Goal: Task Accomplishment & Management: Use online tool/utility

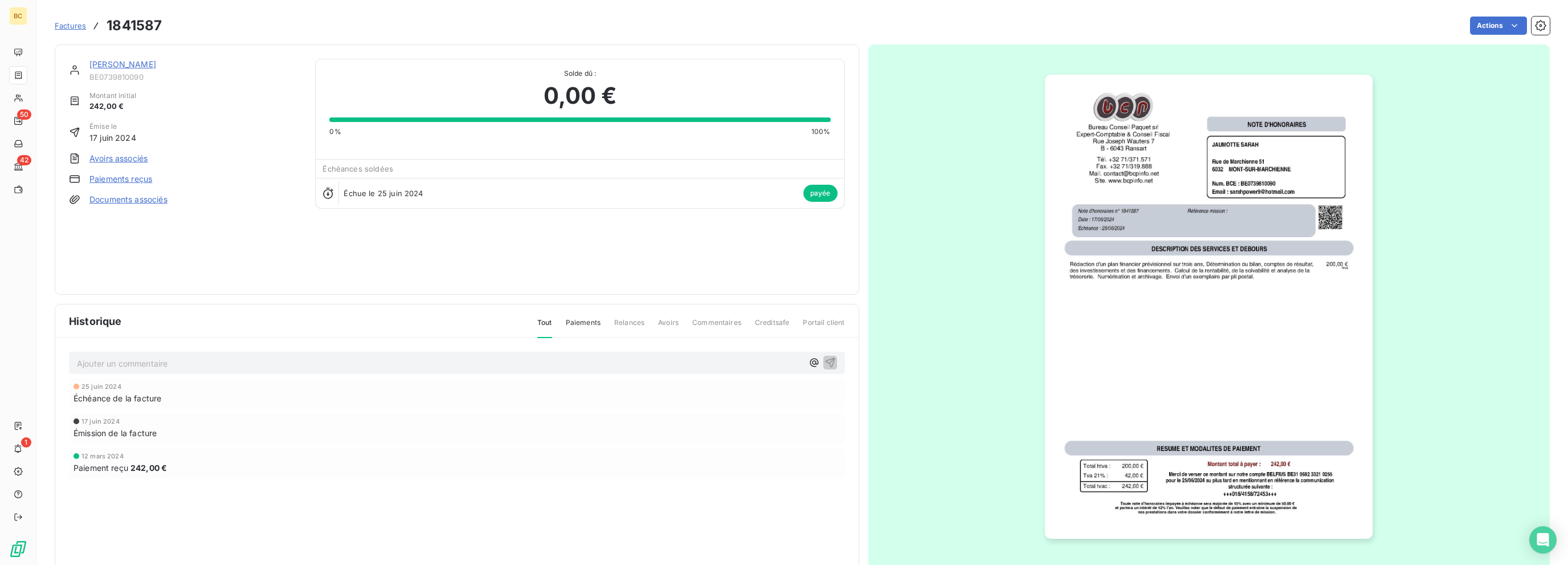
click at [289, 519] on div "25 juin 2024 Échéance de la facture 17 juin 2024 Émission de la facture 12 mars…" at bounding box center [457, 451] width 776 height 146
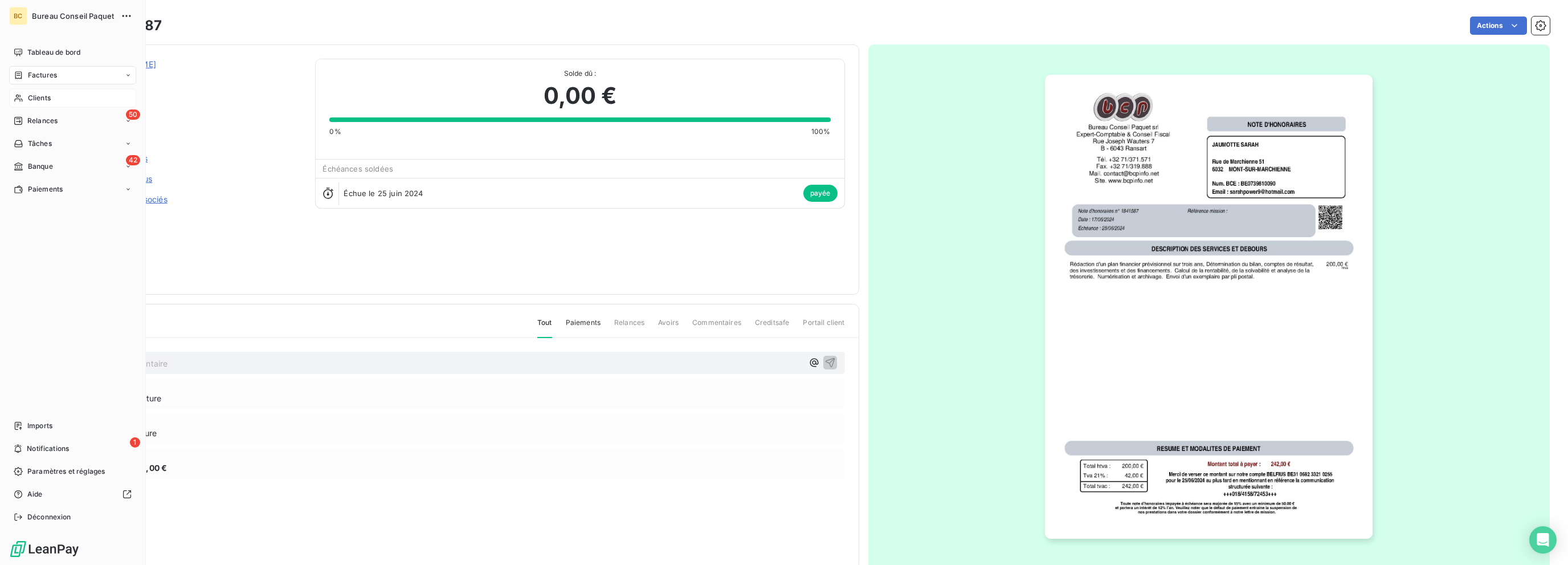
click at [32, 102] on span "Clients" at bounding box center [39, 98] width 23 height 11
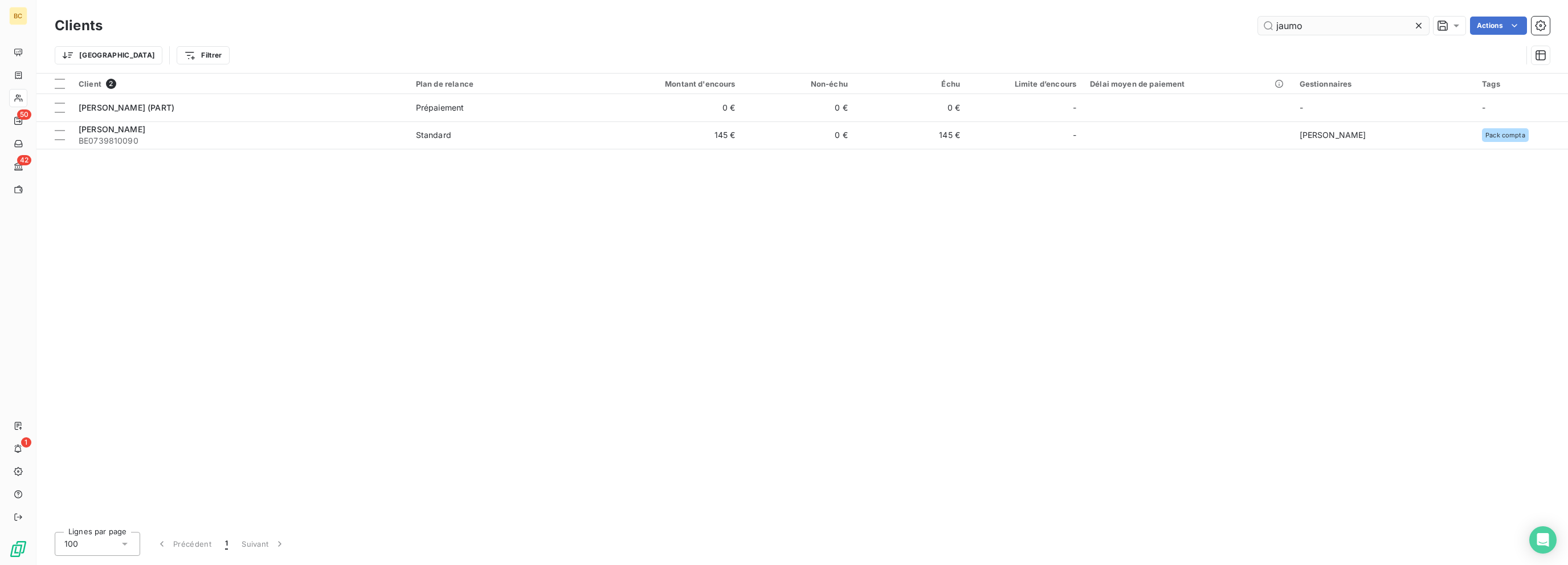
click at [1284, 25] on input "jaumo" at bounding box center [1343, 25] width 171 height 18
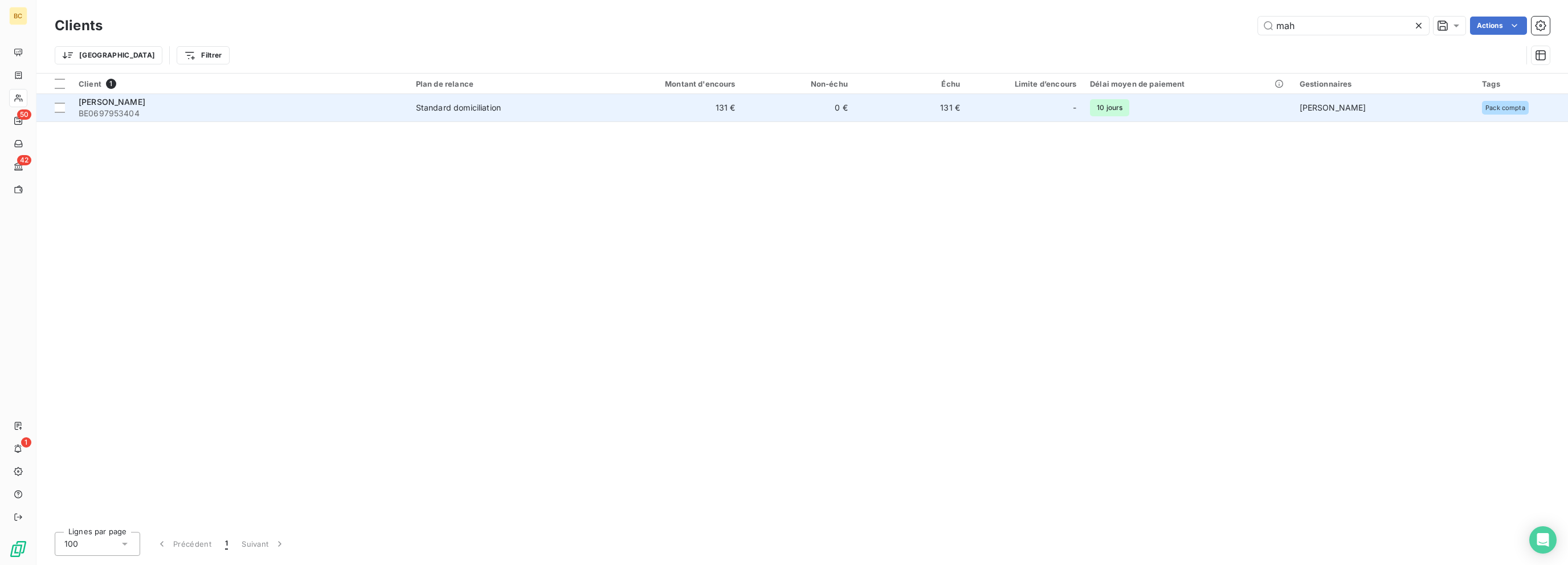
type input "mah"
click at [113, 111] on span "BE0697953404" at bounding box center [240, 113] width 324 height 11
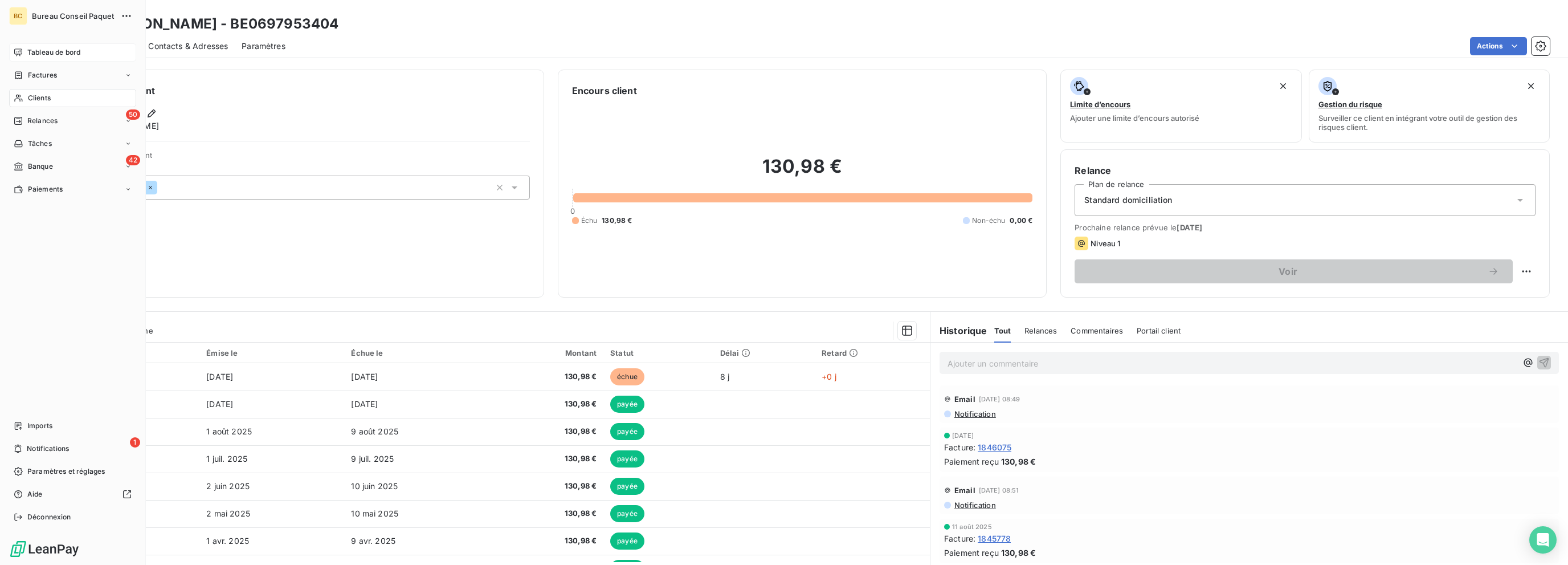
click at [47, 52] on span "Tableau de bord" at bounding box center [53, 53] width 53 height 11
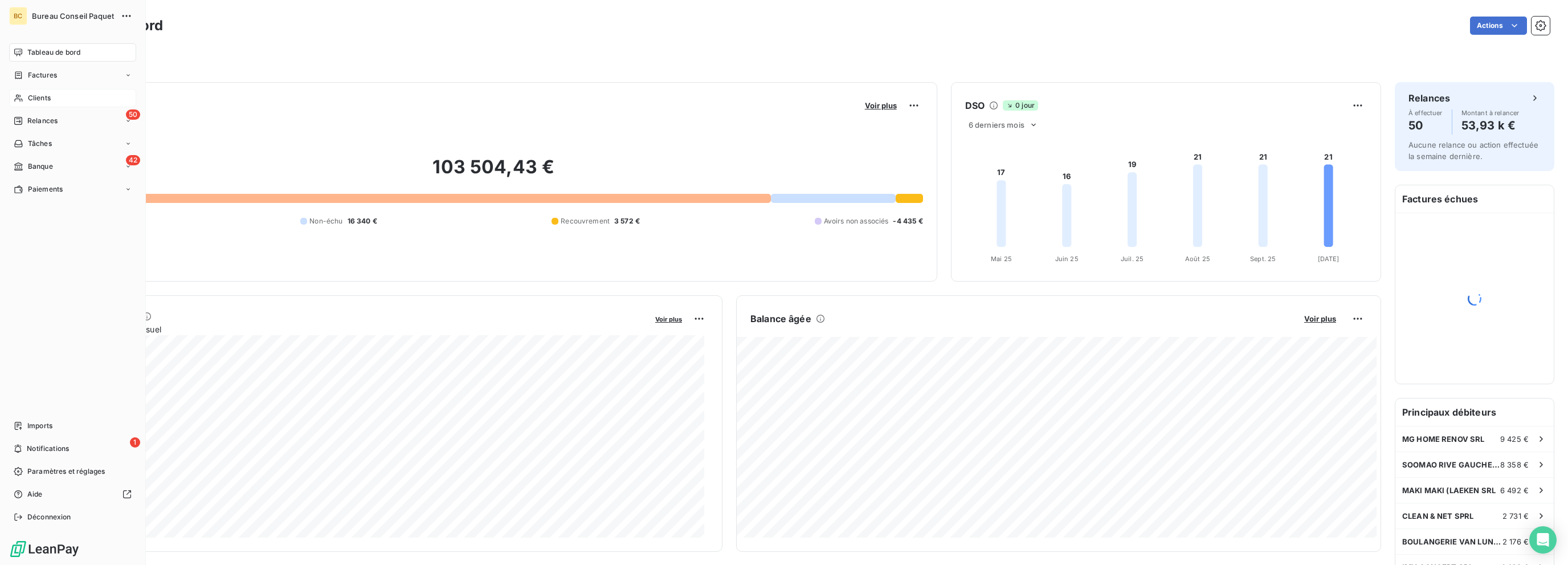
click at [32, 102] on span "Clients" at bounding box center [39, 98] width 23 height 11
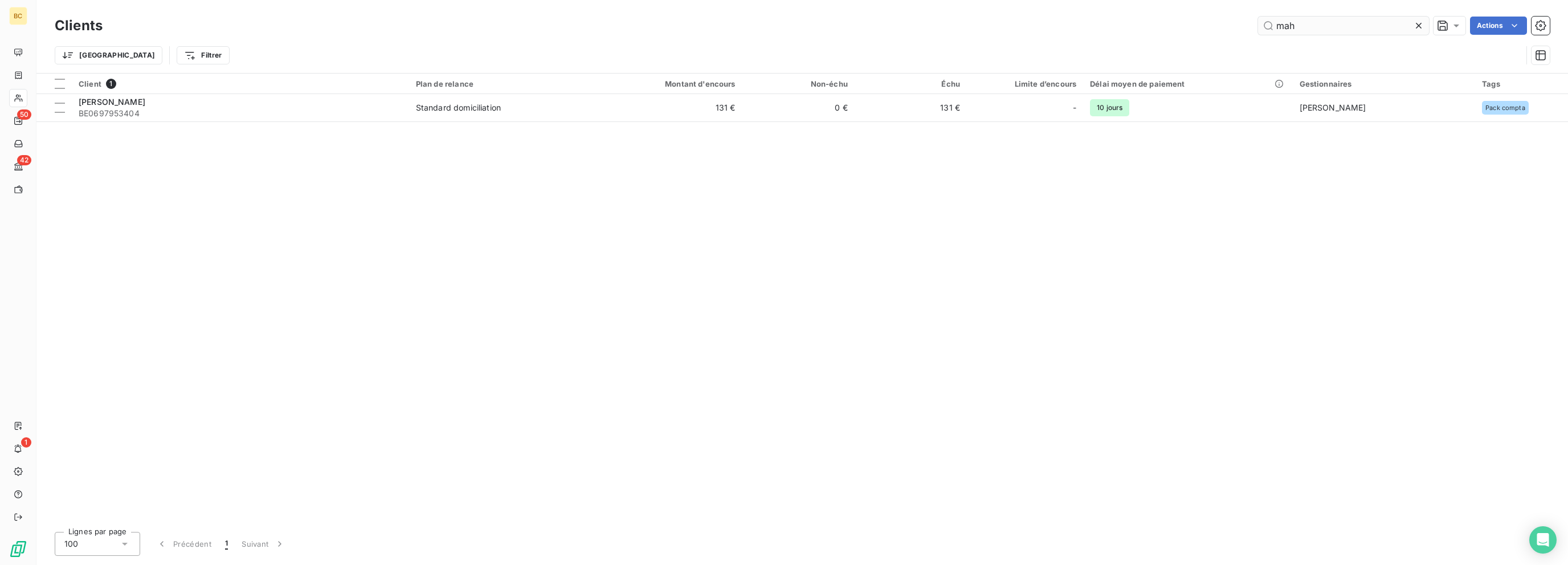
click at [1290, 27] on input "mah" at bounding box center [1343, 25] width 171 height 18
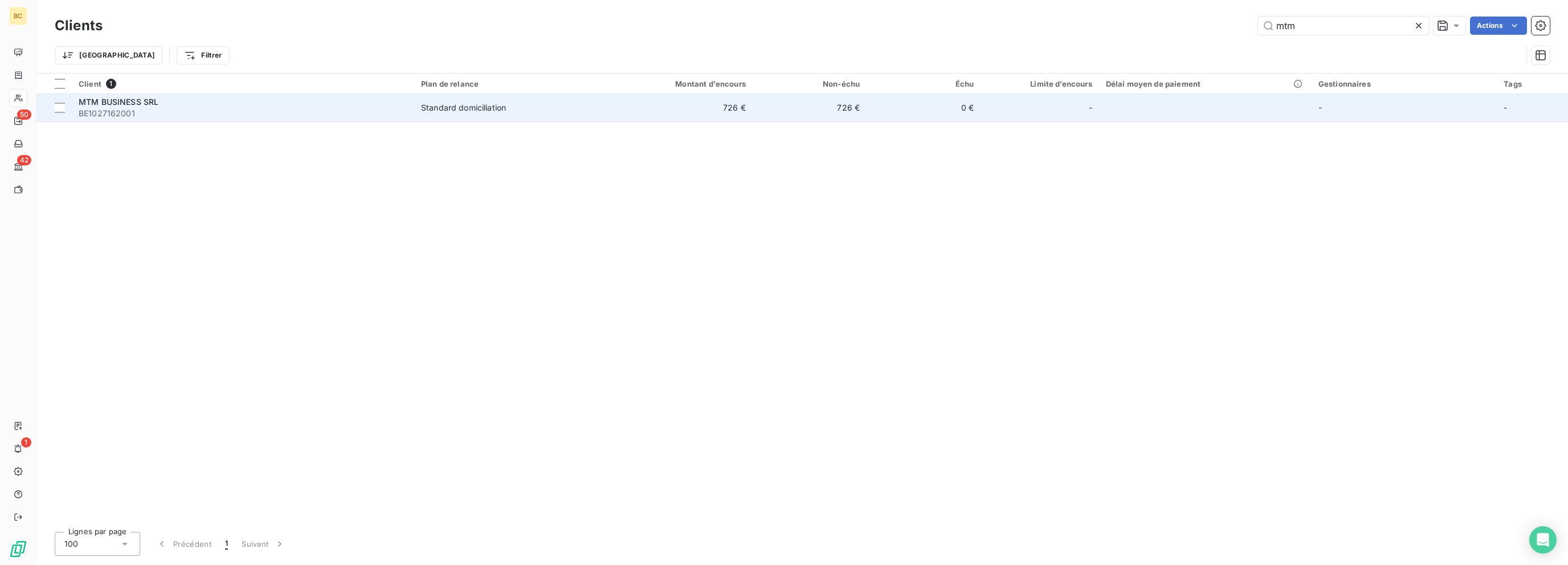
type input "mtm"
click at [121, 117] on span "BE1027162001" at bounding box center [243, 113] width 329 height 11
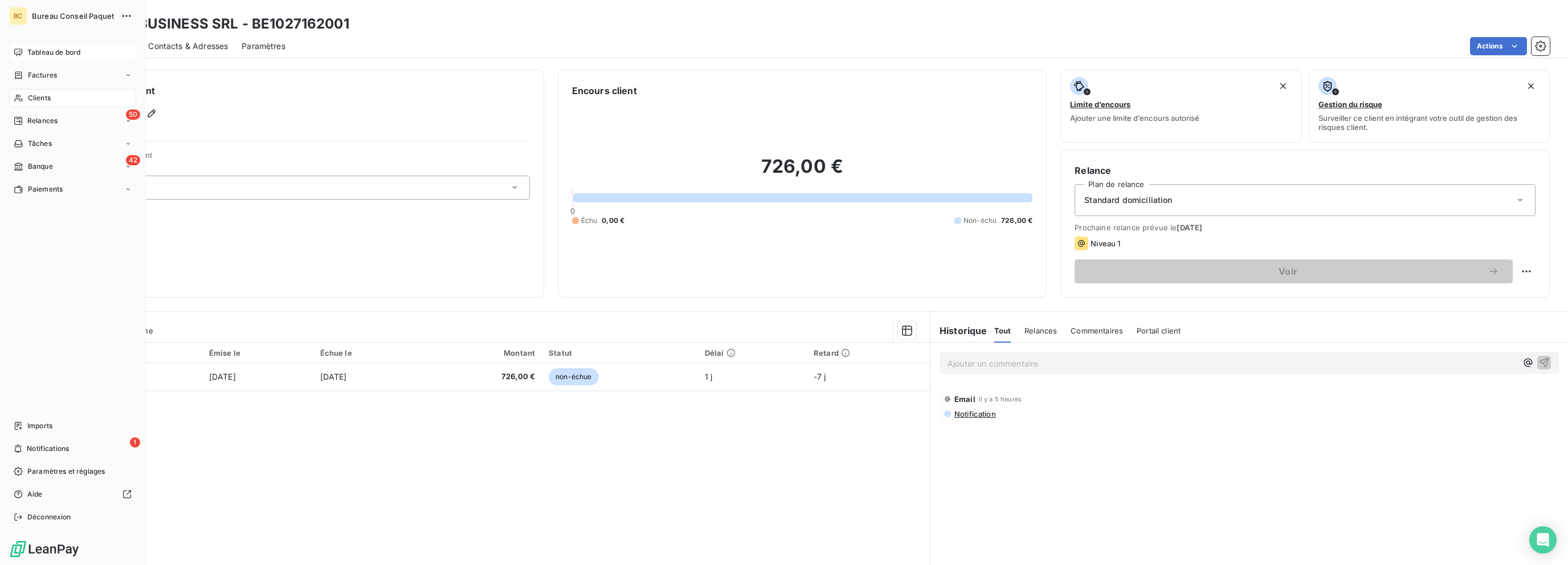
click at [43, 50] on span "Tableau de bord" at bounding box center [53, 53] width 53 height 11
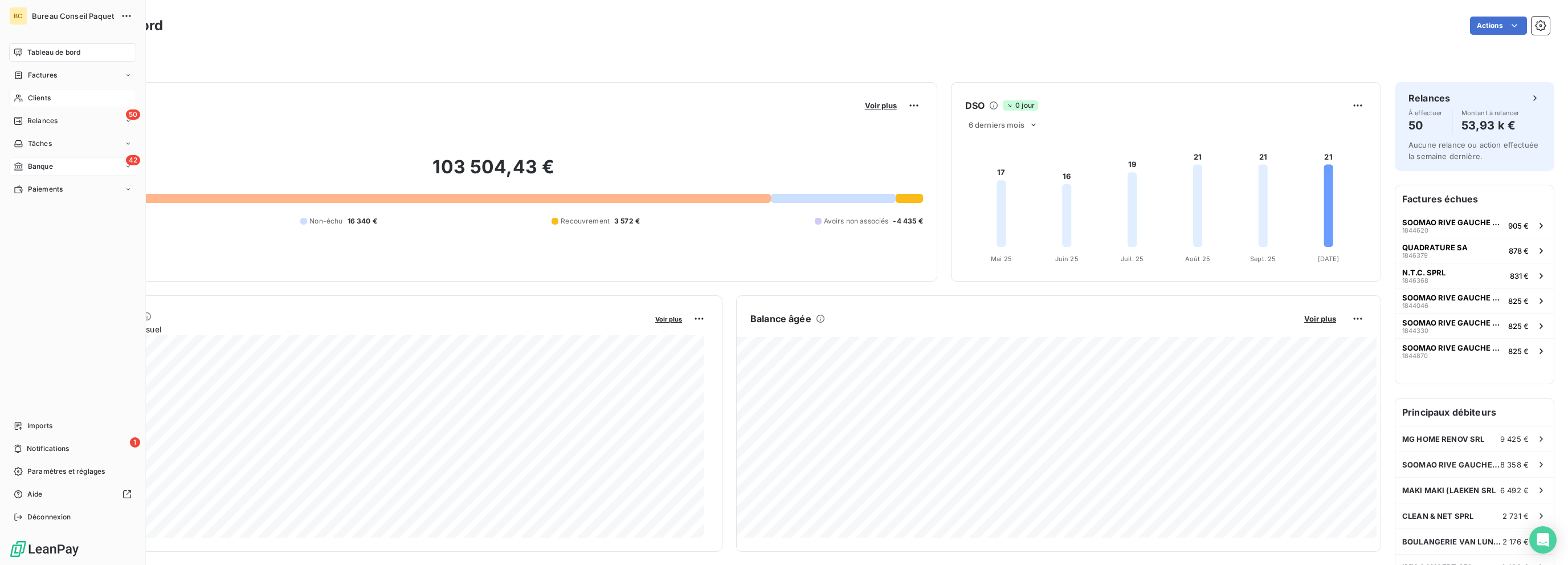
click at [49, 165] on span "Banque" at bounding box center [40, 167] width 25 height 11
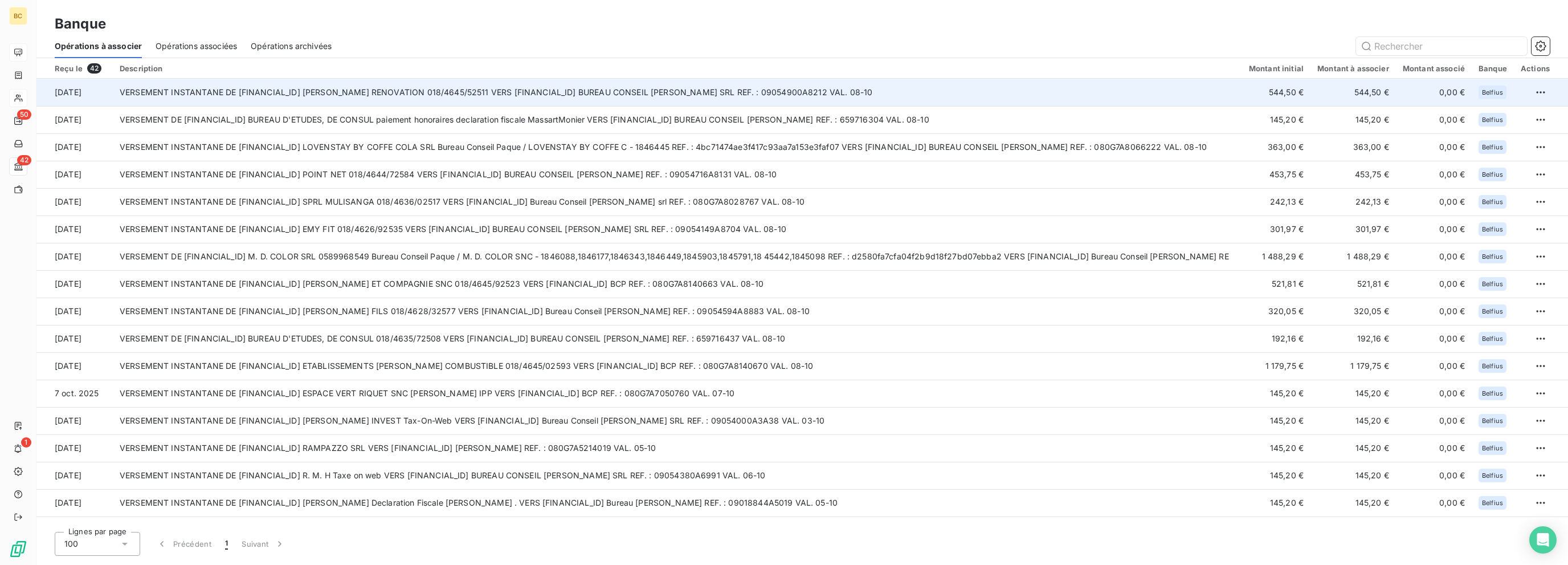
click at [502, 103] on td "VERSEMENT INSTANTANE DE [FINANCIAL_ID] [PERSON_NAME] RENOVATION 018/4645/52511 …" at bounding box center [677, 92] width 1129 height 27
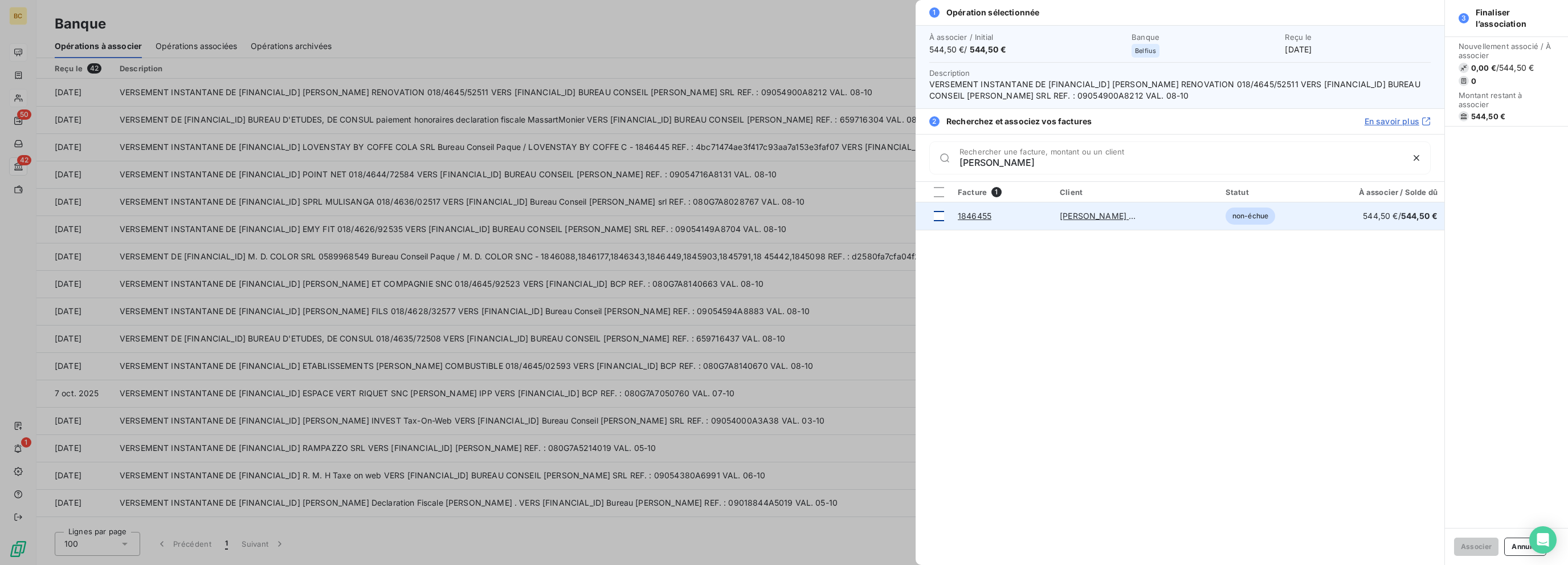
type input "[PERSON_NAME]"
click at [935, 216] on div at bounding box center [939, 216] width 11 height 11
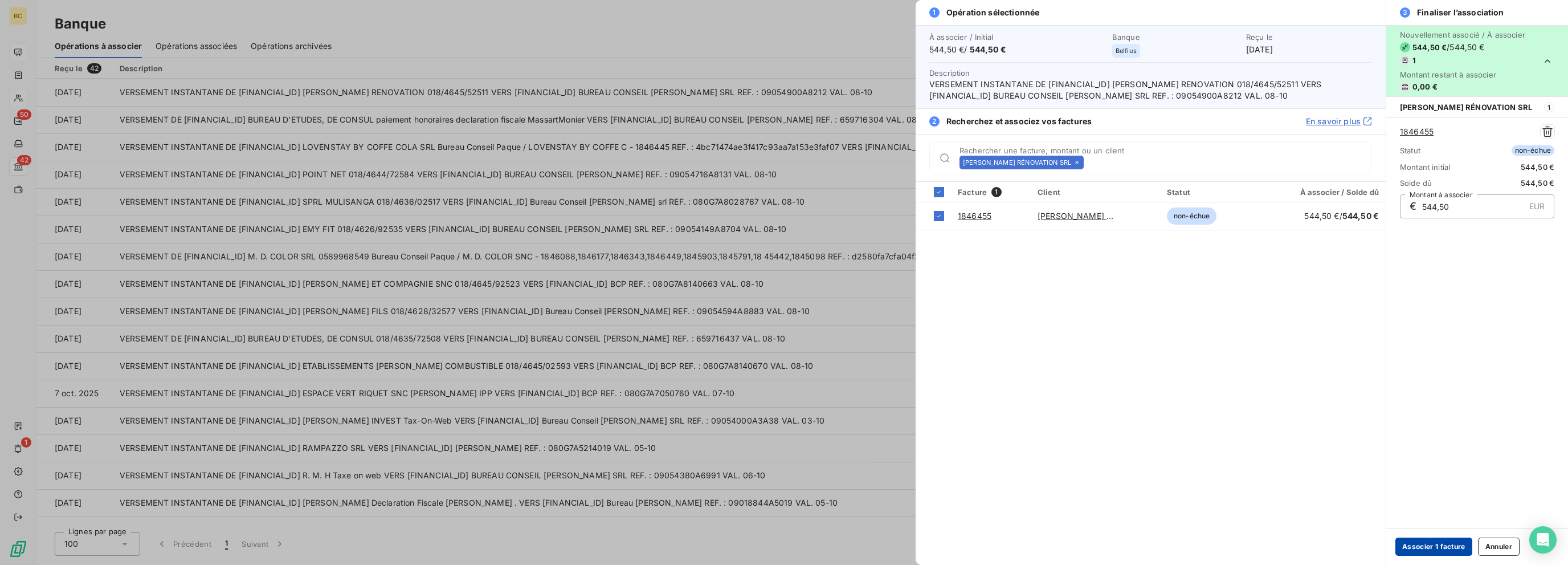
click at [1422, 544] on button "Associer 1 facture" at bounding box center [1434, 547] width 77 height 18
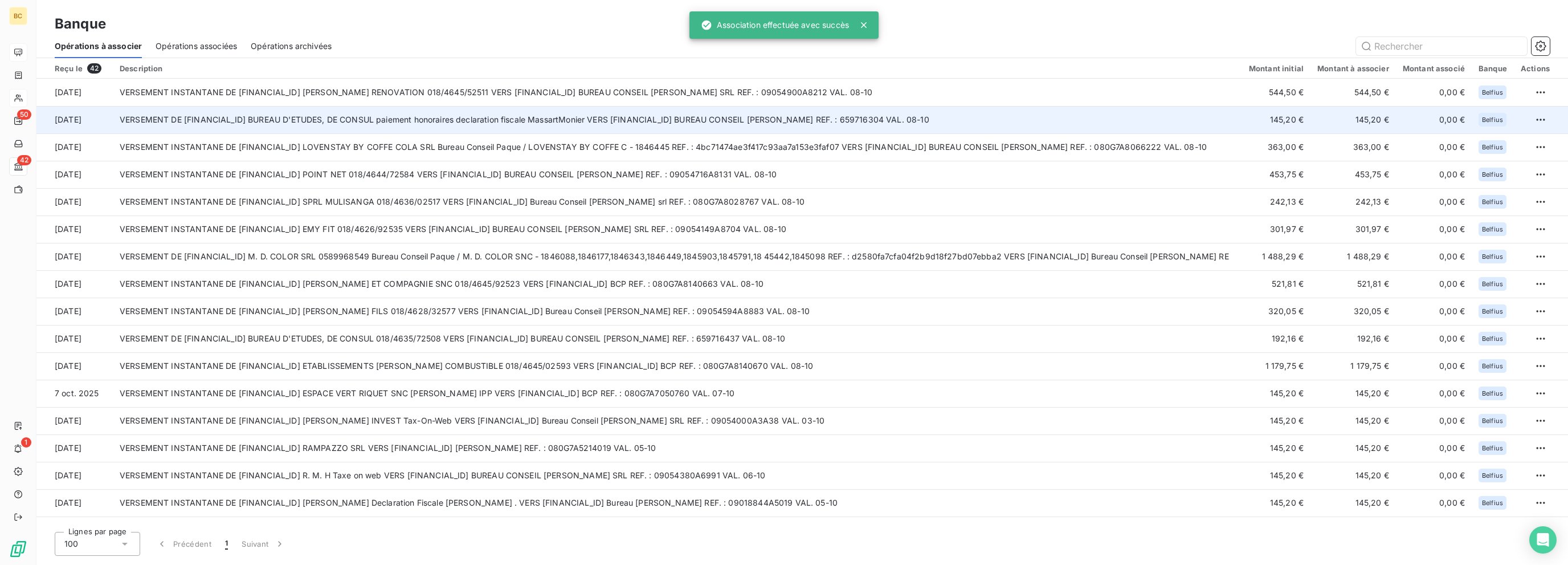
click at [448, 123] on td "VERSEMENT DE [FINANCIAL_ID] BUREAU D'ETUDES, DE CONSUL paiement honoraires decl…" at bounding box center [677, 119] width 1129 height 27
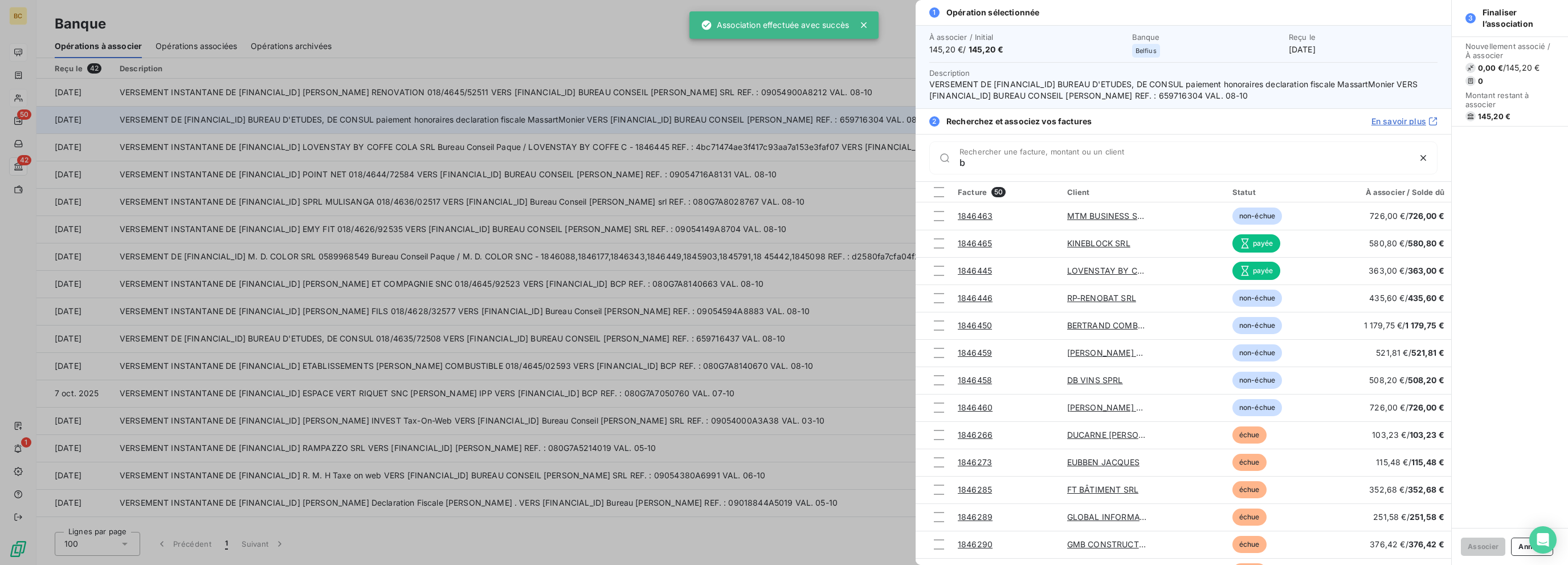
type input "b."
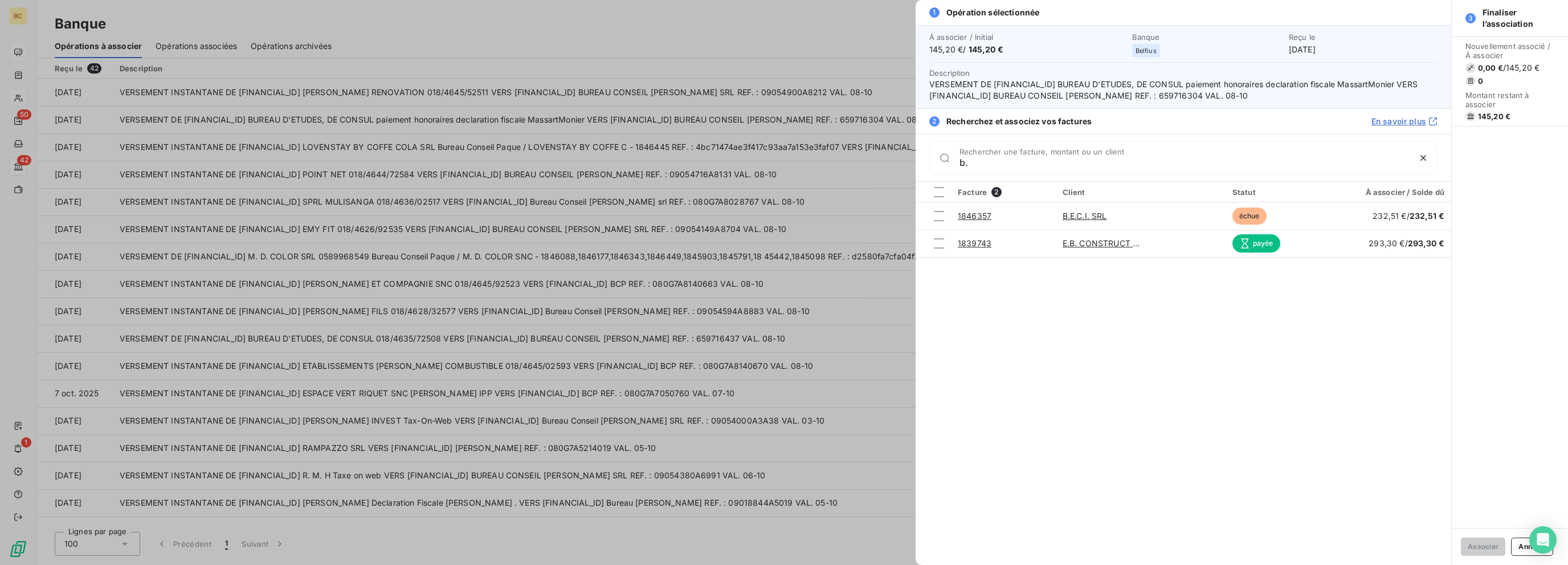
click at [722, 193] on div at bounding box center [784, 282] width 1568 height 565
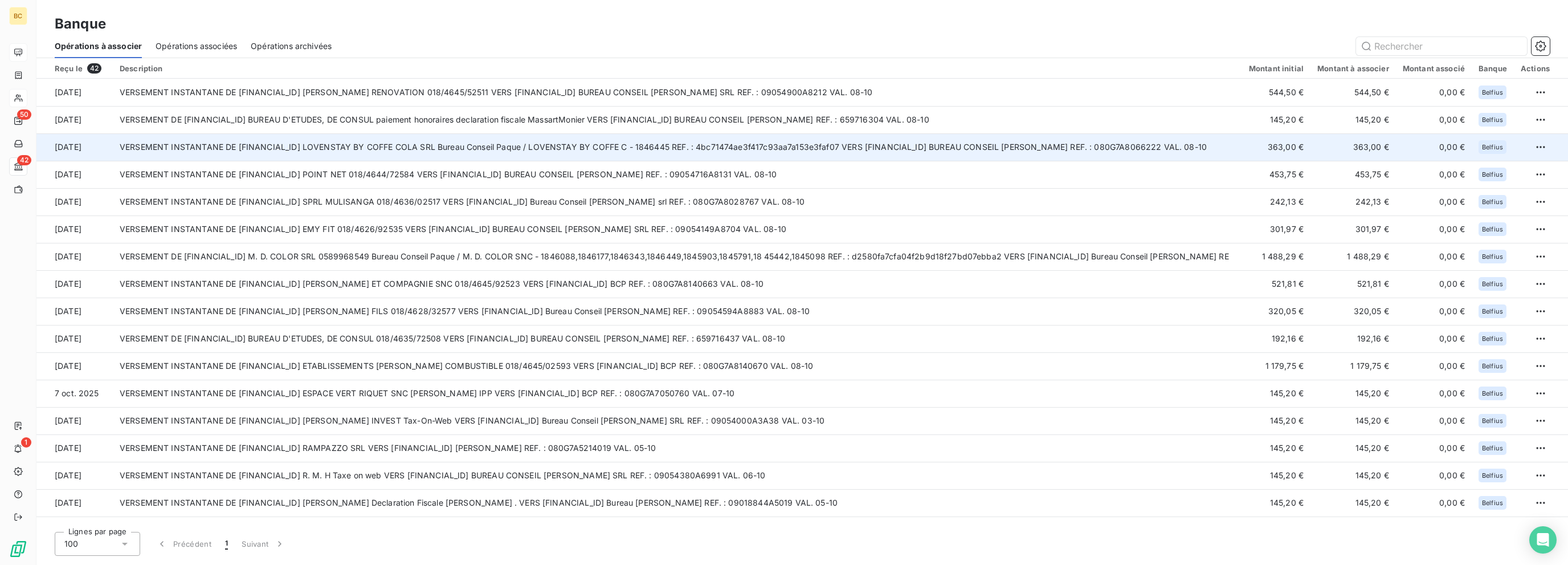
click at [555, 142] on td "VERSEMENT INSTANTANE DE [FINANCIAL_ID] LOVENSTAY BY COFFE COLA SRL Bureau Conse…" at bounding box center [677, 147] width 1129 height 27
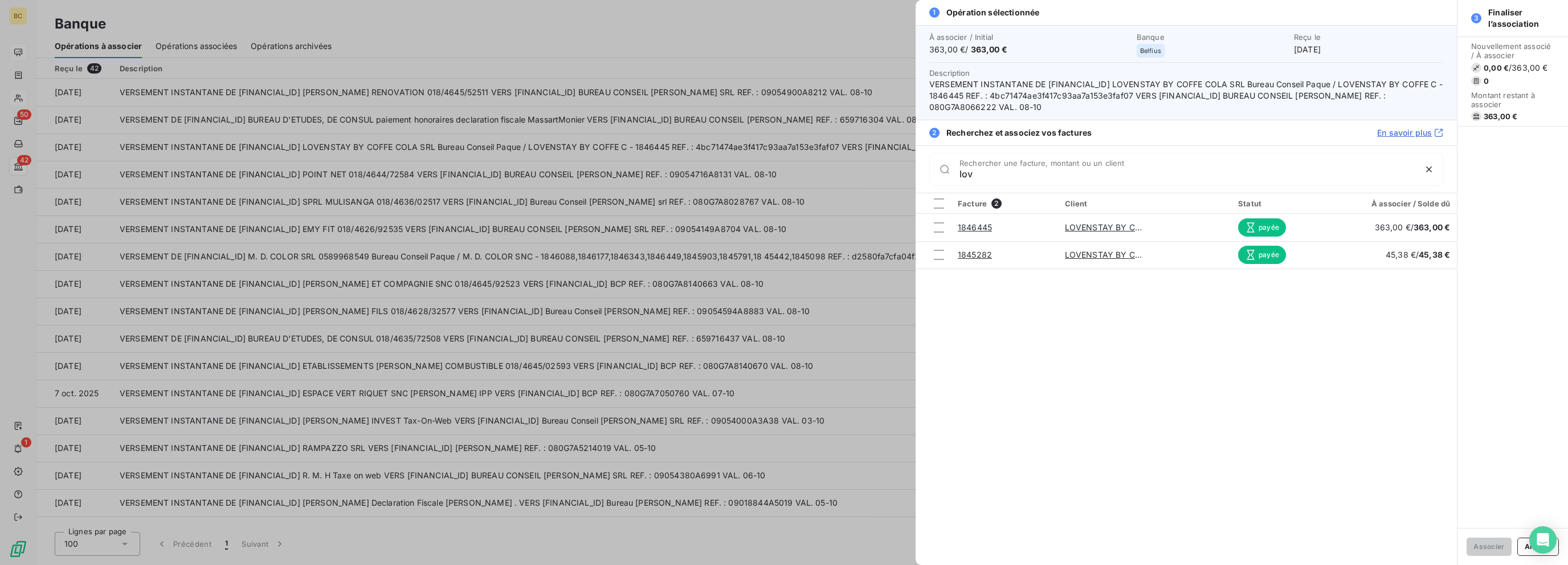
type input "lov"
click at [850, 258] on div at bounding box center [784, 282] width 1568 height 565
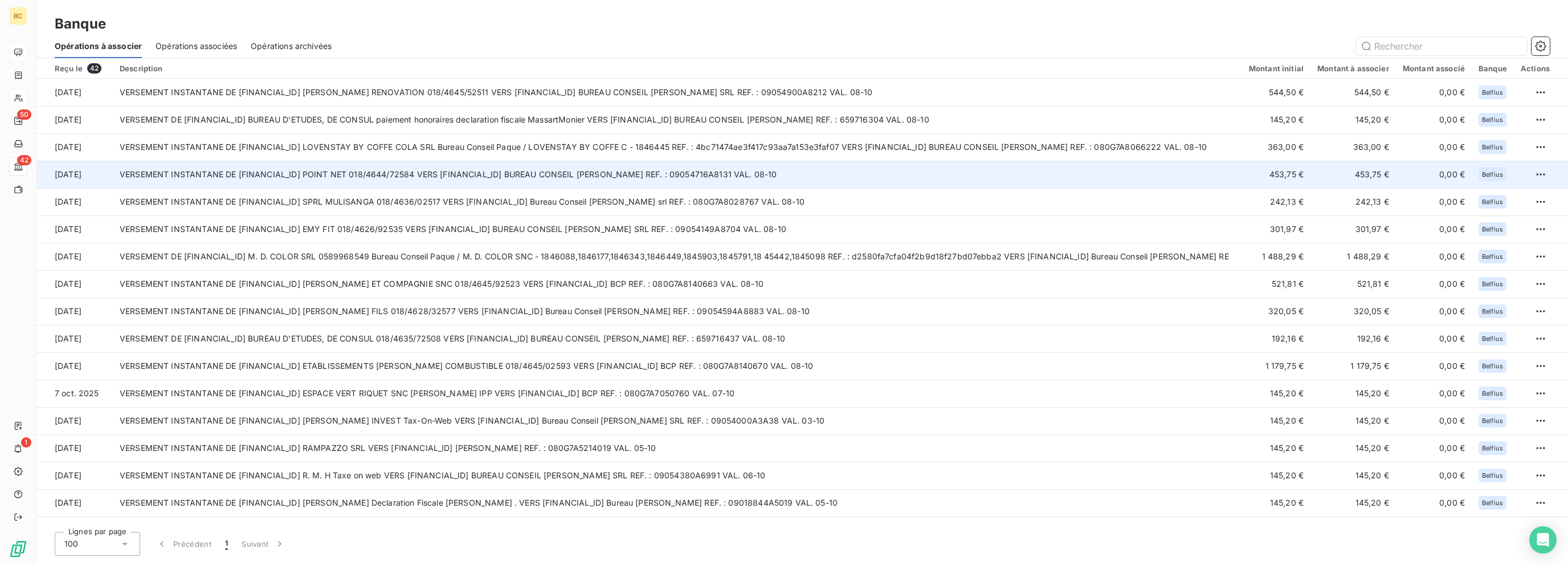
click at [513, 168] on td "VERSEMENT INSTANTANE DE [FINANCIAL_ID] POINT NET 018/4644/72584 VERS [FINANCIAL…" at bounding box center [677, 174] width 1129 height 27
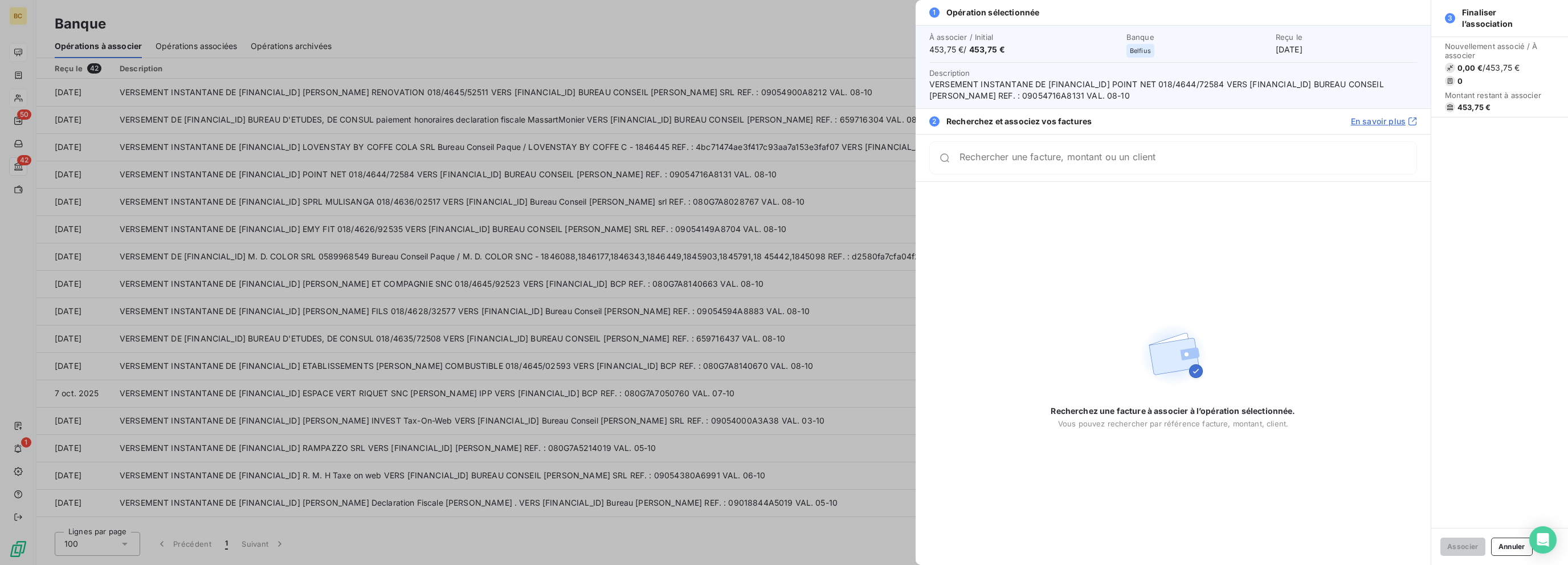
click at [513, 168] on div at bounding box center [784, 282] width 1568 height 565
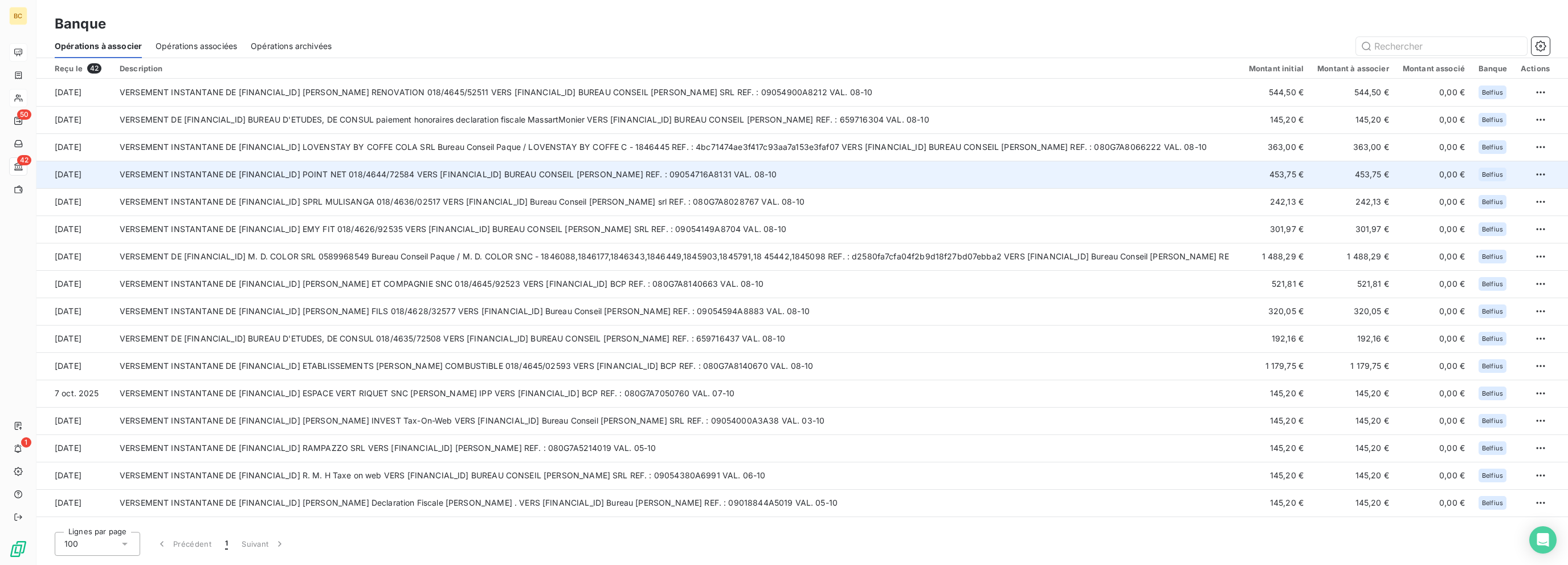
click at [526, 180] on td "VERSEMENT INSTANTANE DE [FINANCIAL_ID] POINT NET 018/4644/72584 VERS [FINANCIAL…" at bounding box center [677, 174] width 1129 height 27
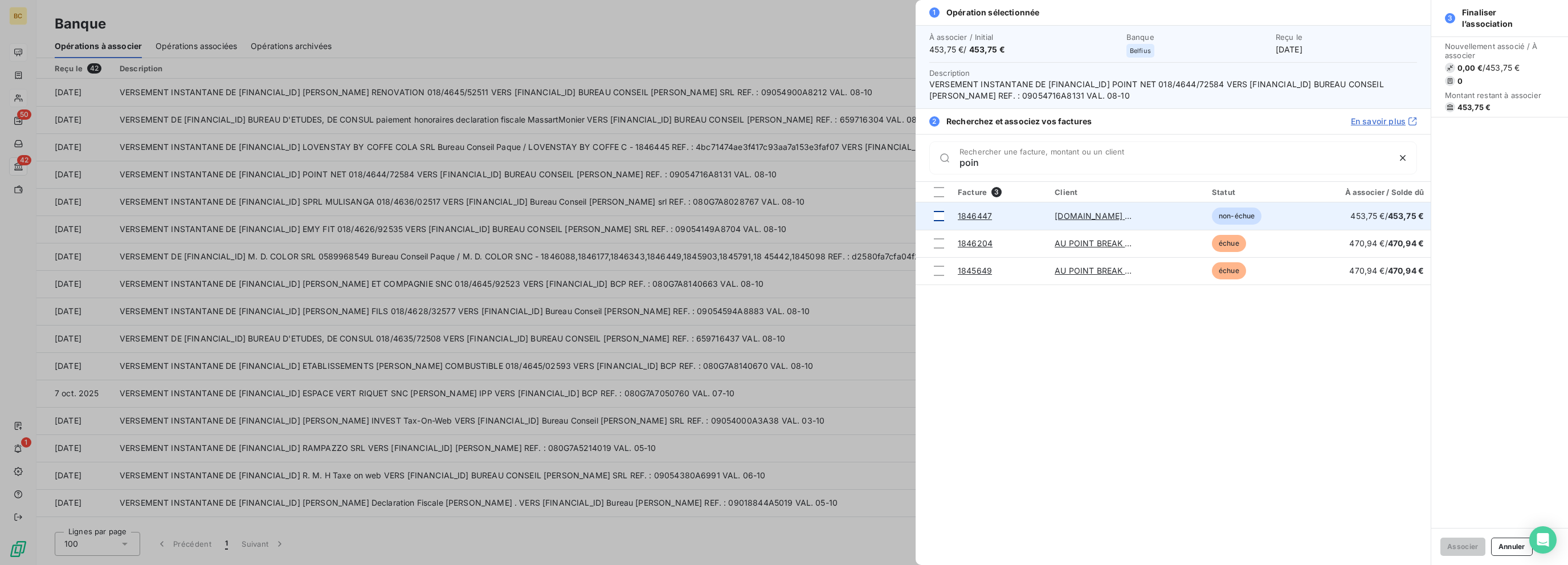
type input "poin"
click at [943, 217] on div at bounding box center [939, 216] width 11 height 11
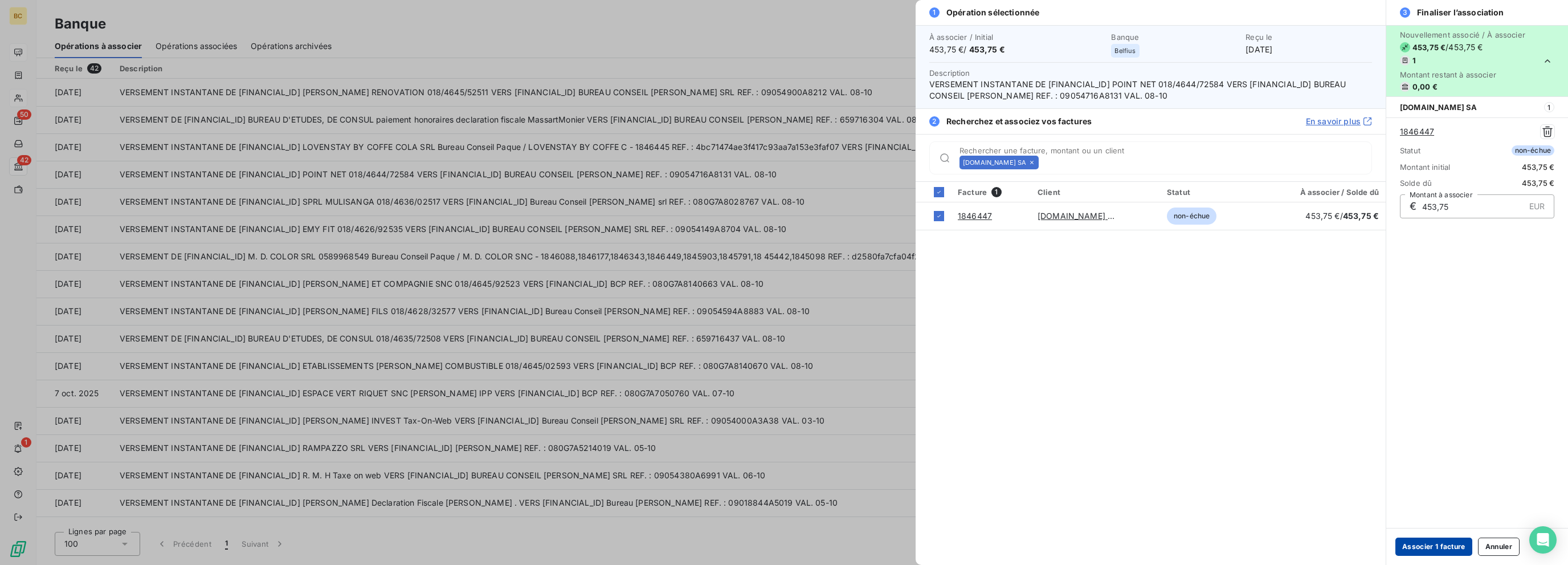
click at [1437, 545] on button "Associer 1 facture" at bounding box center [1434, 547] width 77 height 18
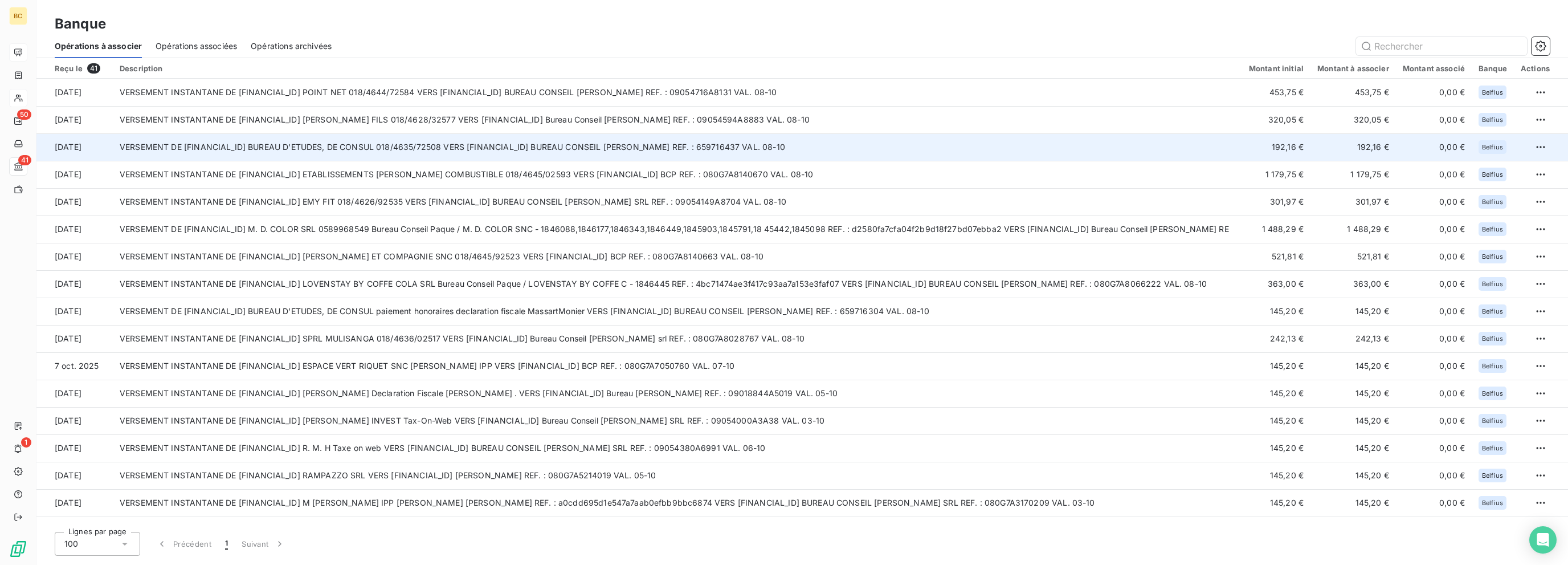
click at [639, 150] on td "VERSEMENT DE [FINANCIAL_ID] BUREAU D'ETUDES, DE CONSUL 018/4635/72508 VERS [FIN…" at bounding box center [677, 147] width 1129 height 27
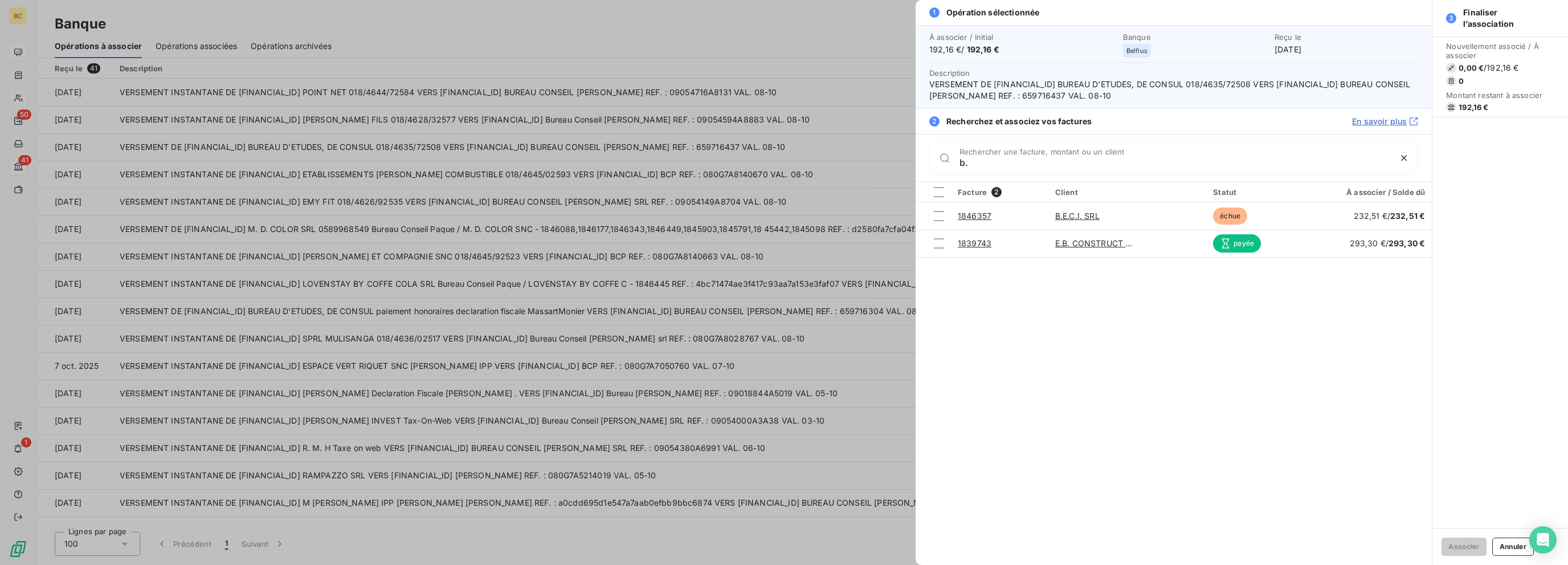
type input "b."
click at [880, 184] on div at bounding box center [784, 282] width 1568 height 565
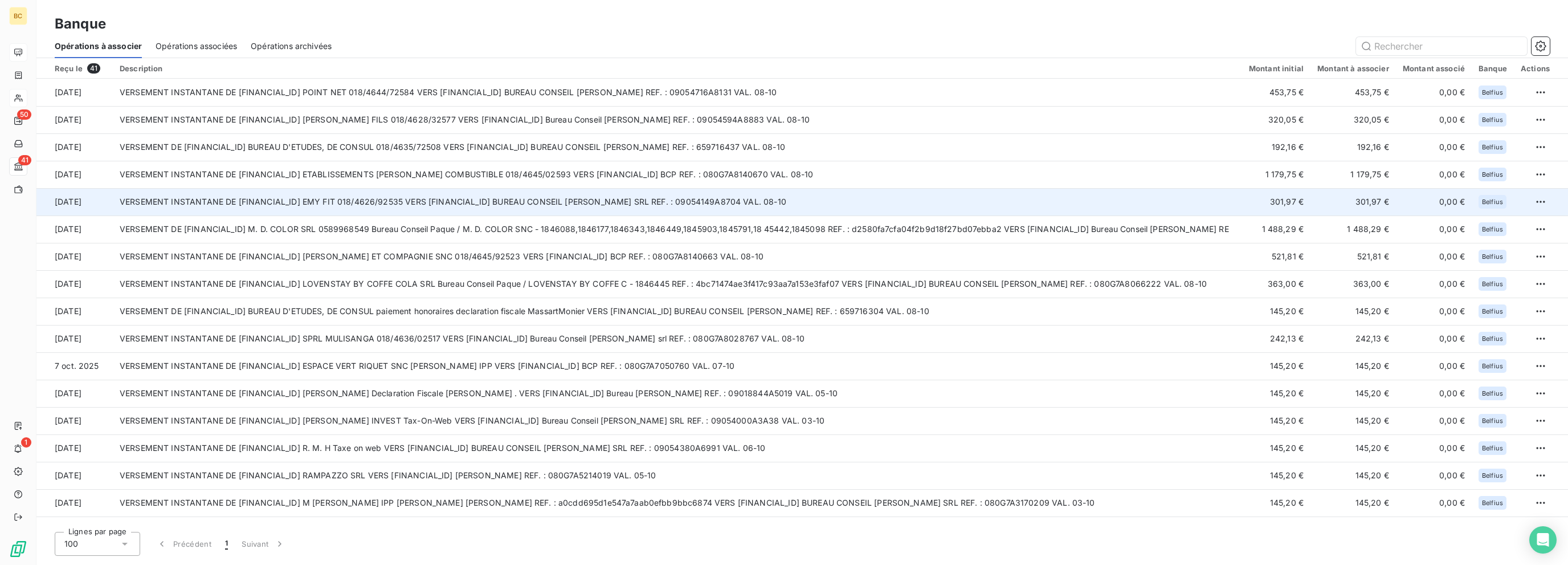
click at [681, 195] on td "VERSEMENT INSTANTANE DE [FINANCIAL_ID] EMY FIT 018/4626/92535 VERS [FINANCIAL_I…" at bounding box center [677, 201] width 1129 height 27
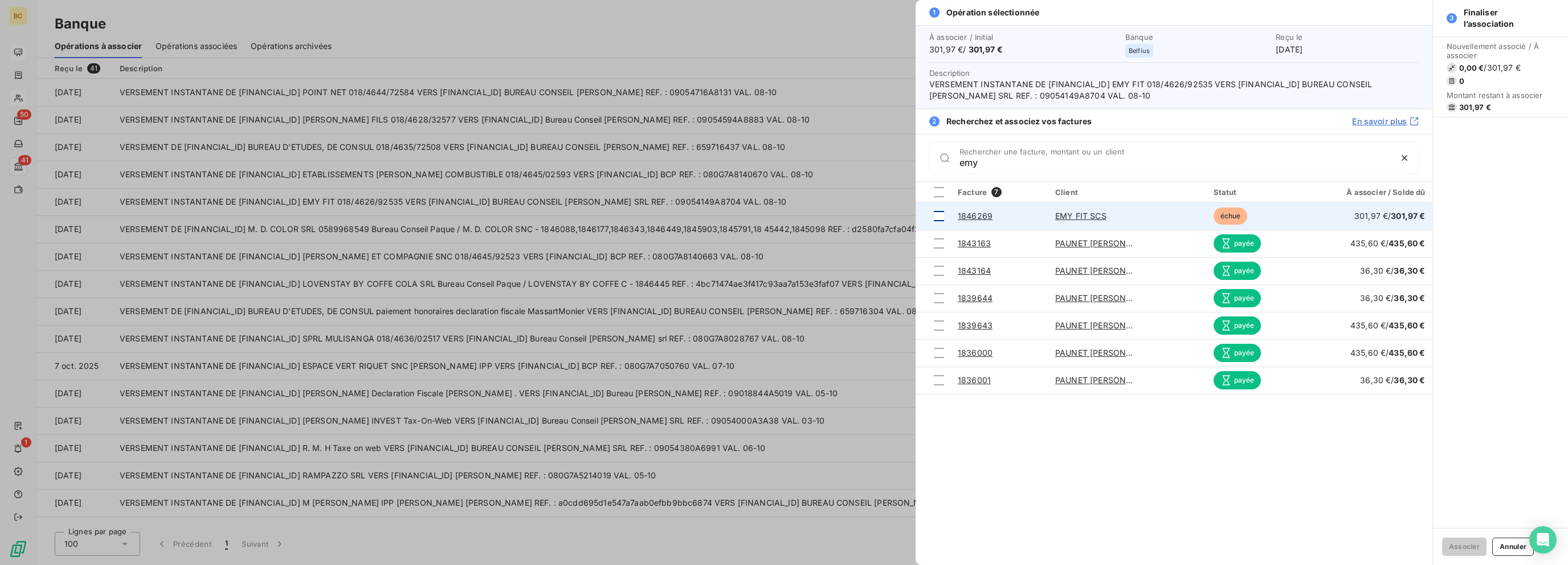
type input "emy"
click at [939, 218] on div at bounding box center [939, 216] width 11 height 11
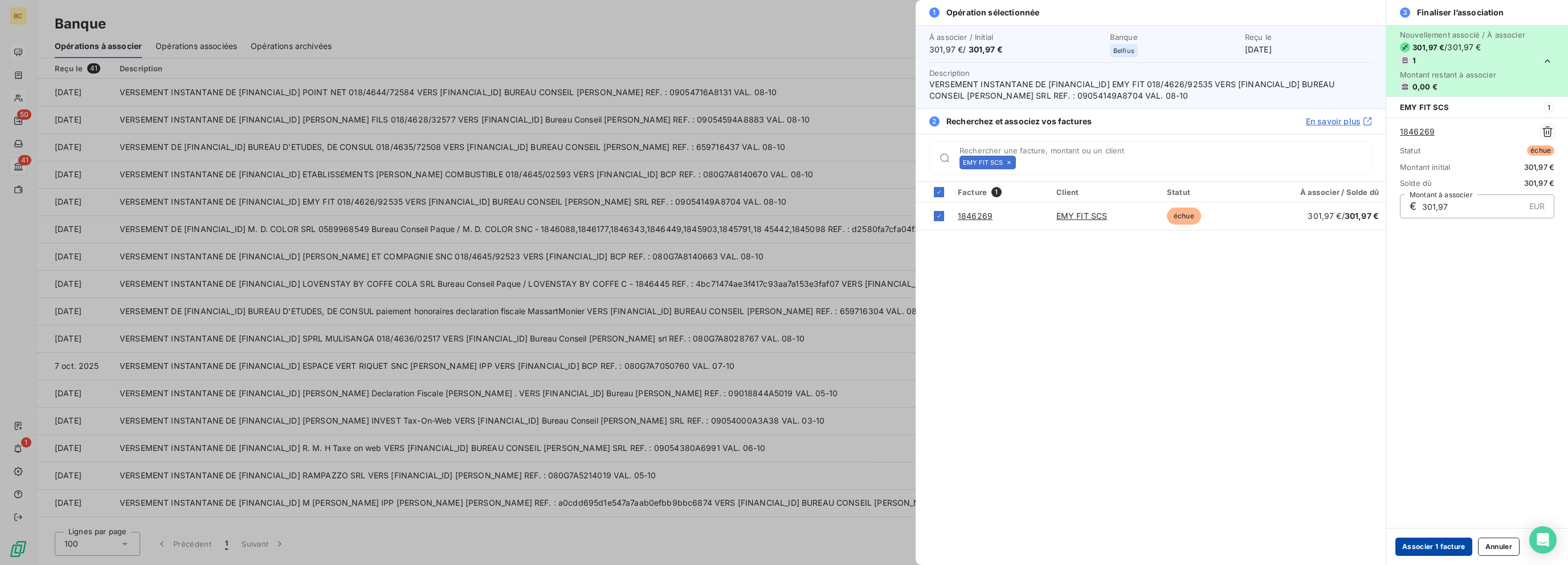
click at [1413, 546] on button "Associer 1 facture" at bounding box center [1434, 547] width 77 height 18
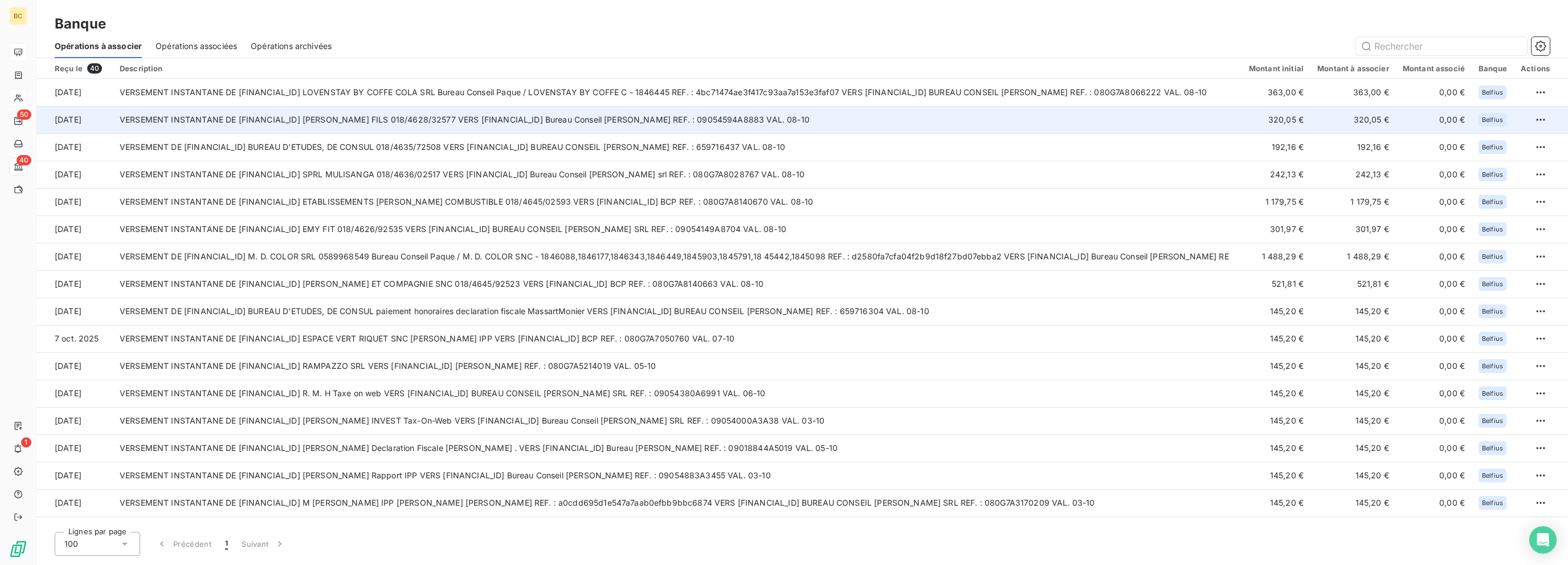
click at [631, 117] on td "VERSEMENT INSTANTANE DE [FINANCIAL_ID] [PERSON_NAME] FILS 018/4628/32577 VERS […" at bounding box center [677, 119] width 1129 height 27
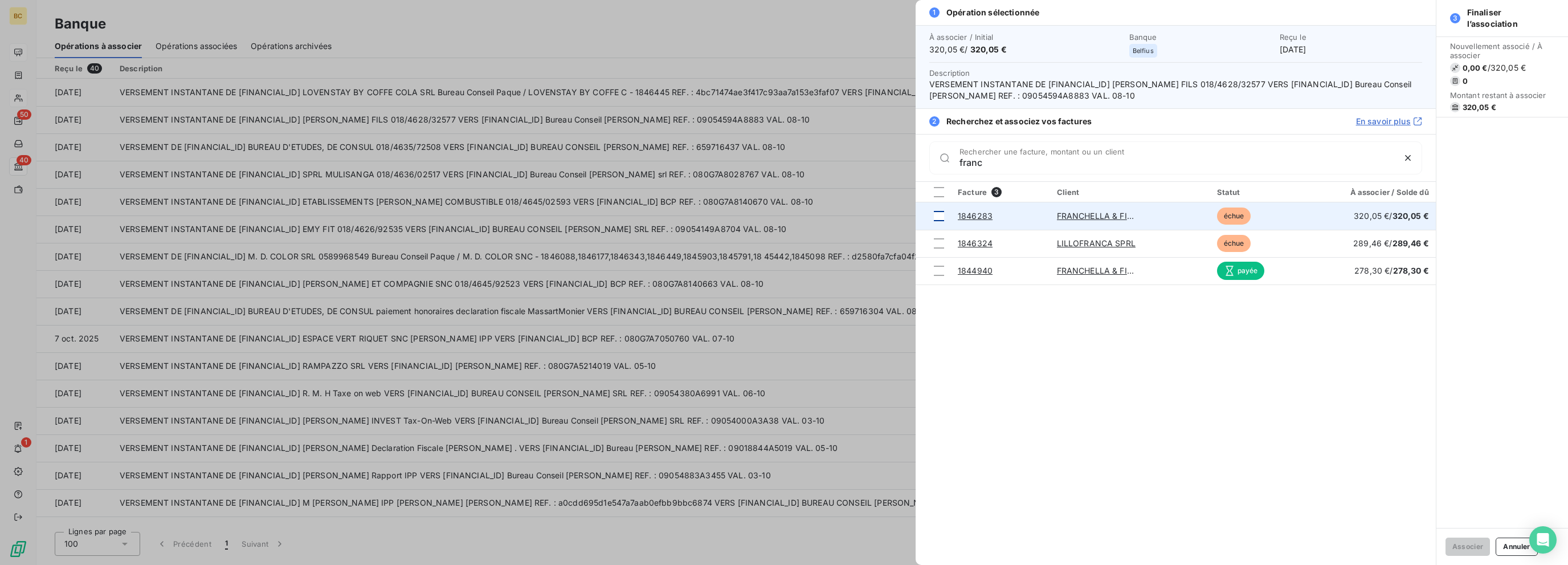
type input "franc"
click at [936, 212] on div at bounding box center [939, 216] width 11 height 11
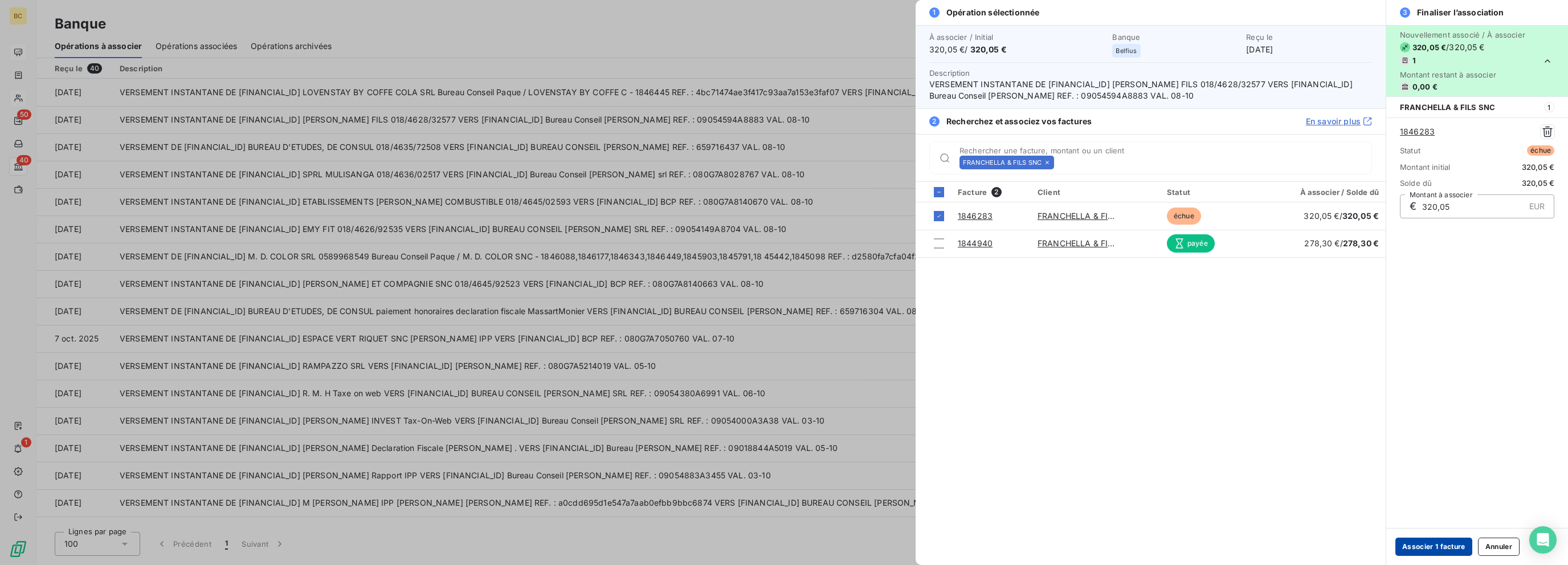
click at [1429, 544] on button "Associer 1 facture" at bounding box center [1434, 547] width 77 height 18
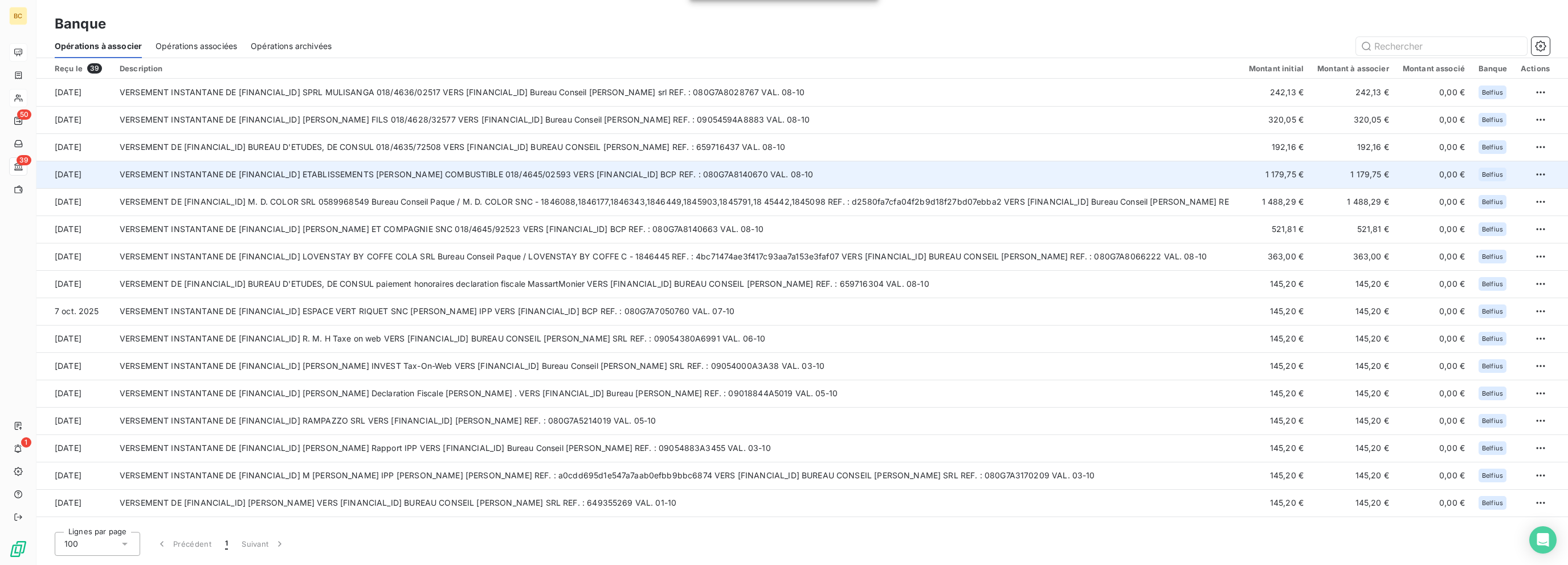
click at [612, 180] on td "VERSEMENT INSTANTANE DE [FINANCIAL_ID] ETABLISSEMENTS [PERSON_NAME] COMBUSTIBLE…" at bounding box center [677, 174] width 1129 height 27
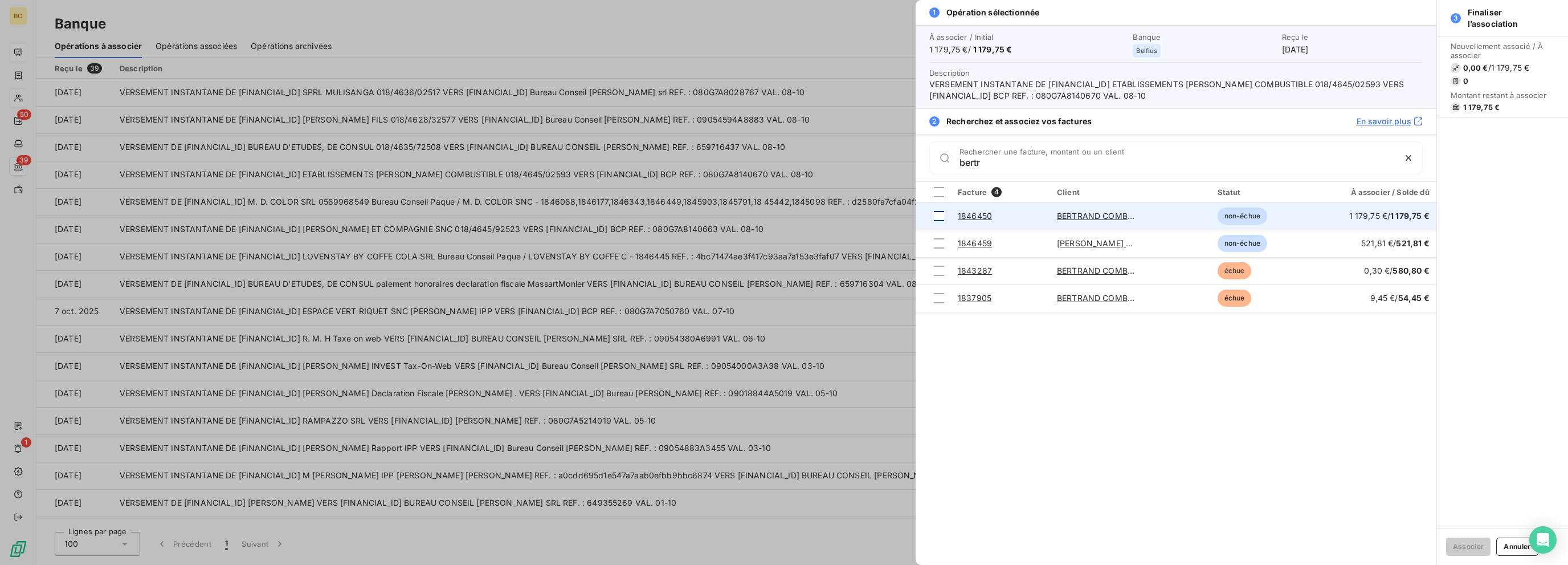
type input "bertr"
click at [938, 216] on div at bounding box center [939, 216] width 11 height 11
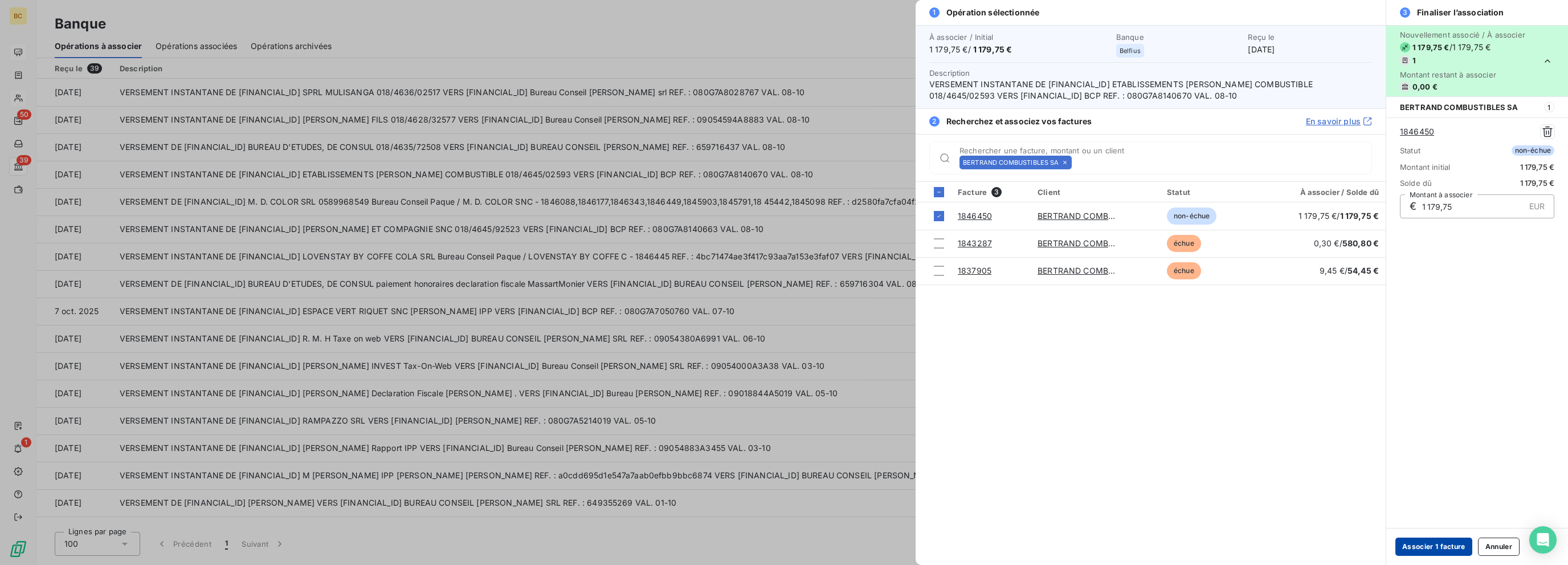
click at [1428, 543] on button "Associer 1 facture" at bounding box center [1434, 547] width 77 height 18
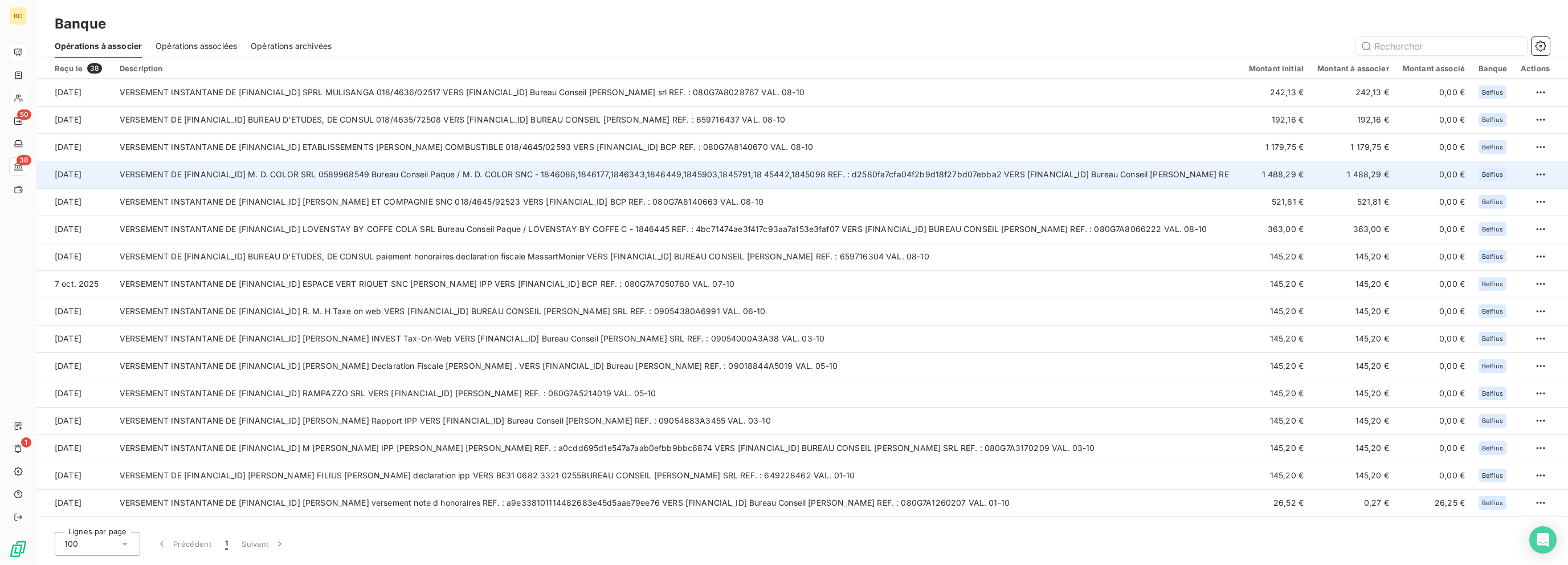
click at [692, 176] on td "VERSEMENT DE [FINANCIAL_ID] M. D. COLOR SRL 0589968549 Bureau Conseil Paque / M…" at bounding box center [677, 174] width 1129 height 27
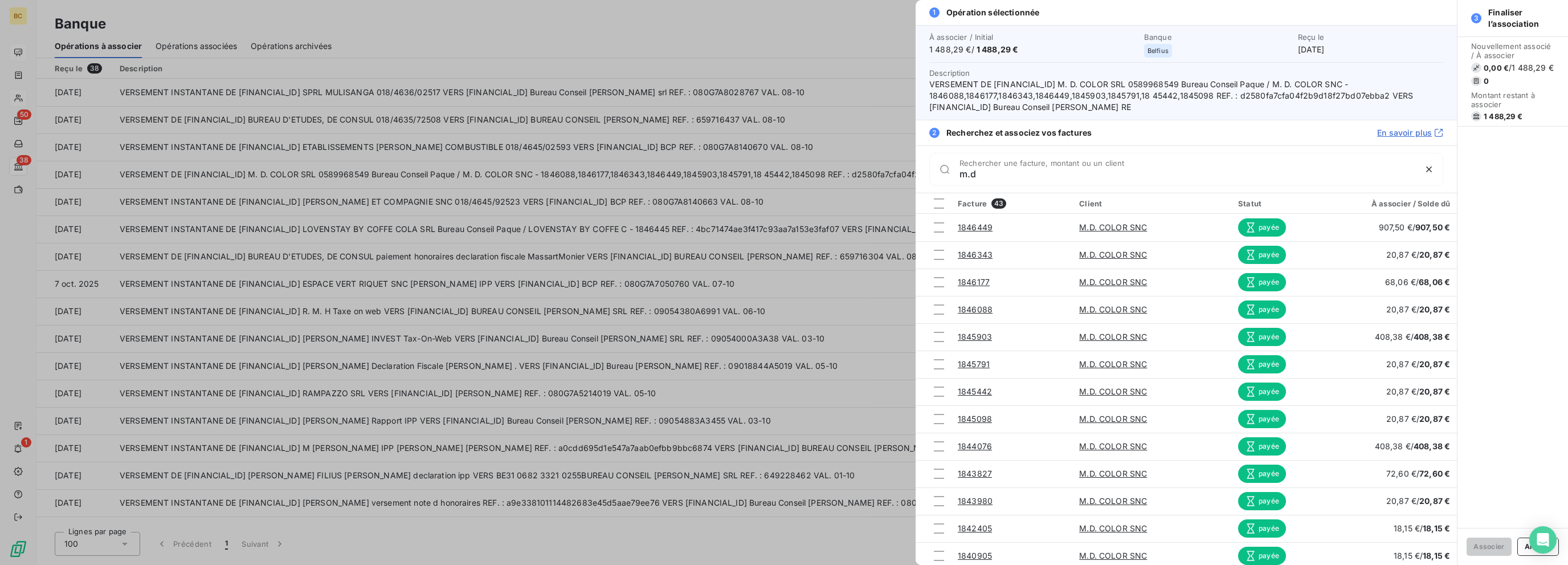
type input "m.d"
click at [691, 176] on div at bounding box center [784, 282] width 1568 height 565
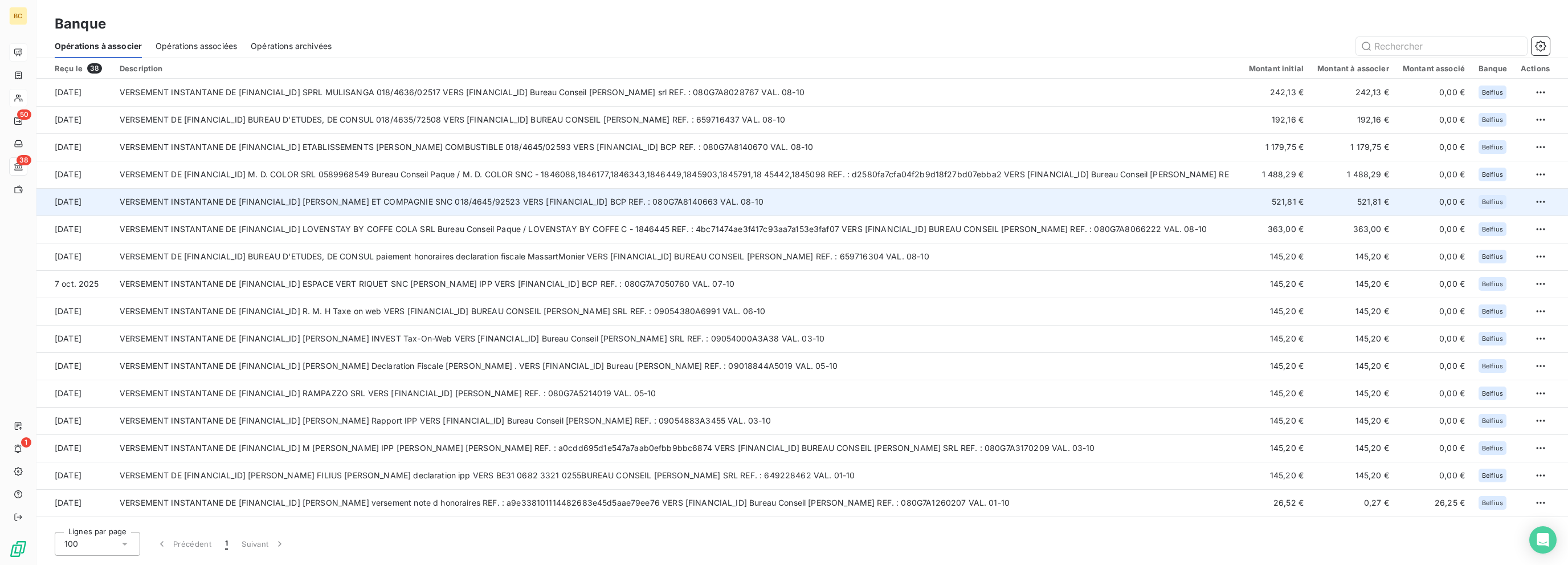
click at [680, 209] on td "VERSEMENT INSTANTANE DE [FINANCIAL_ID] [PERSON_NAME] ET COMPAGNIE SNC 018/4645/…" at bounding box center [677, 201] width 1129 height 27
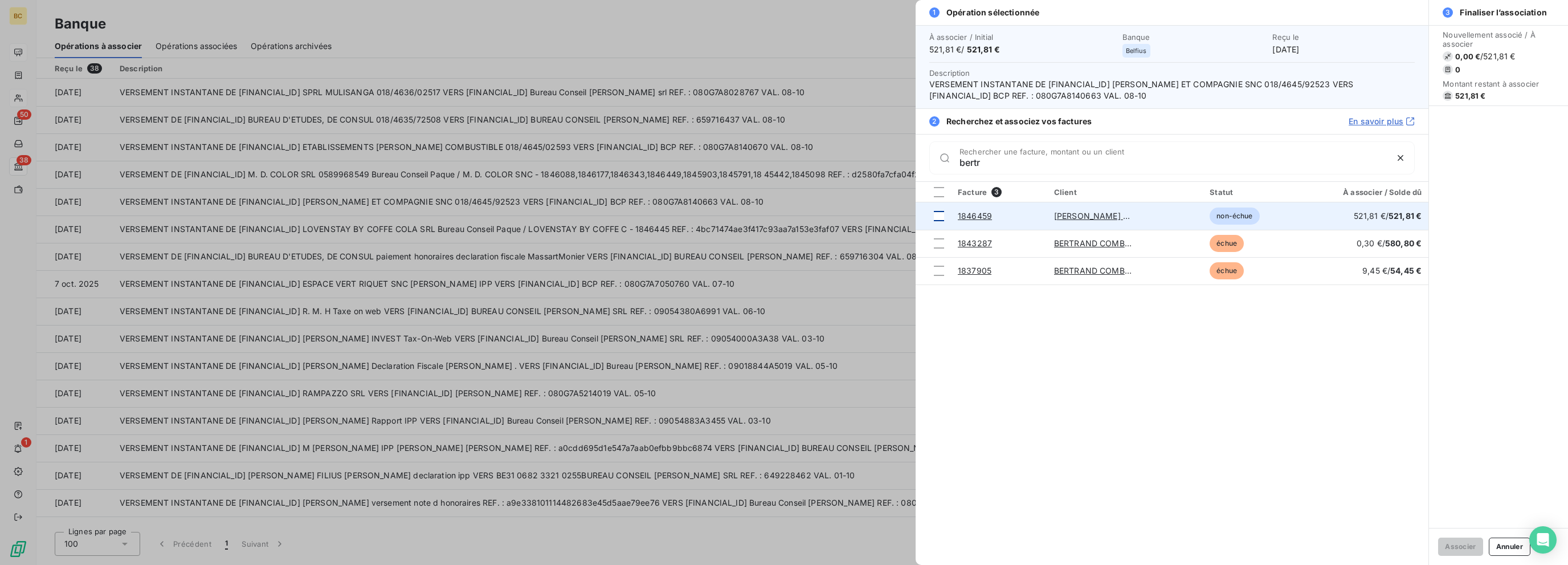
type input "bertr"
click at [939, 218] on div at bounding box center [939, 216] width 11 height 11
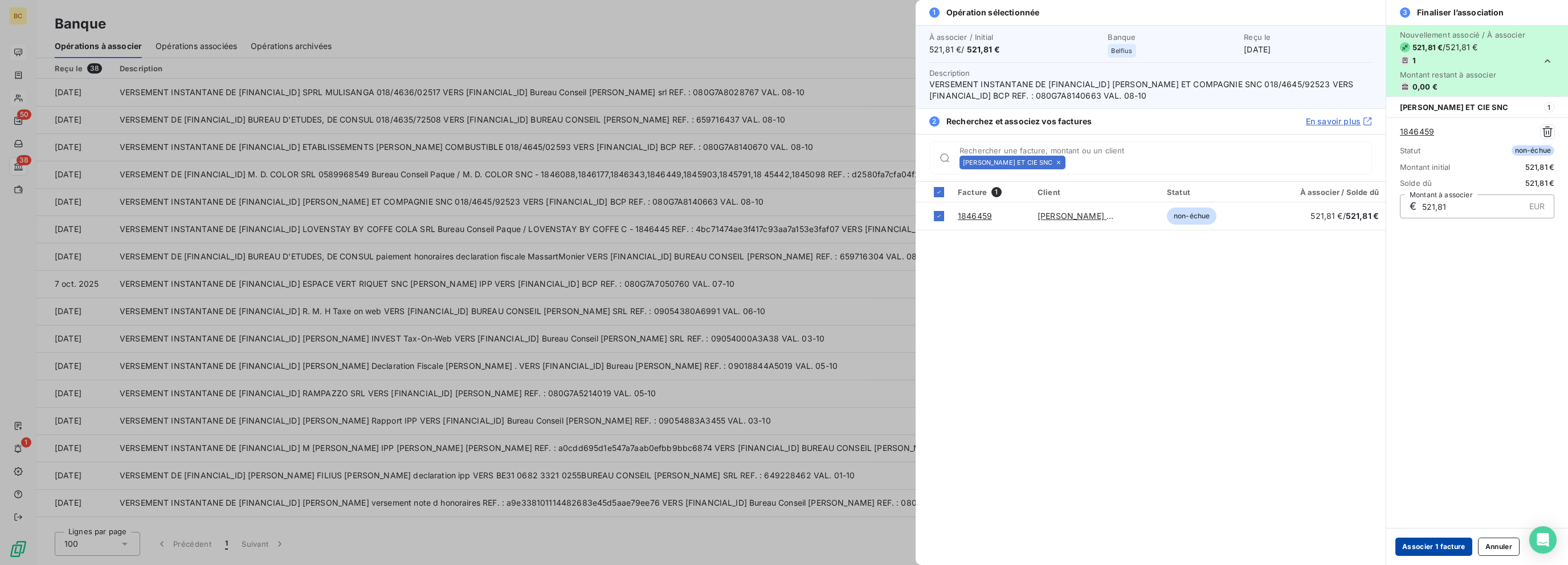
click at [1418, 544] on button "Associer 1 facture" at bounding box center [1434, 547] width 77 height 18
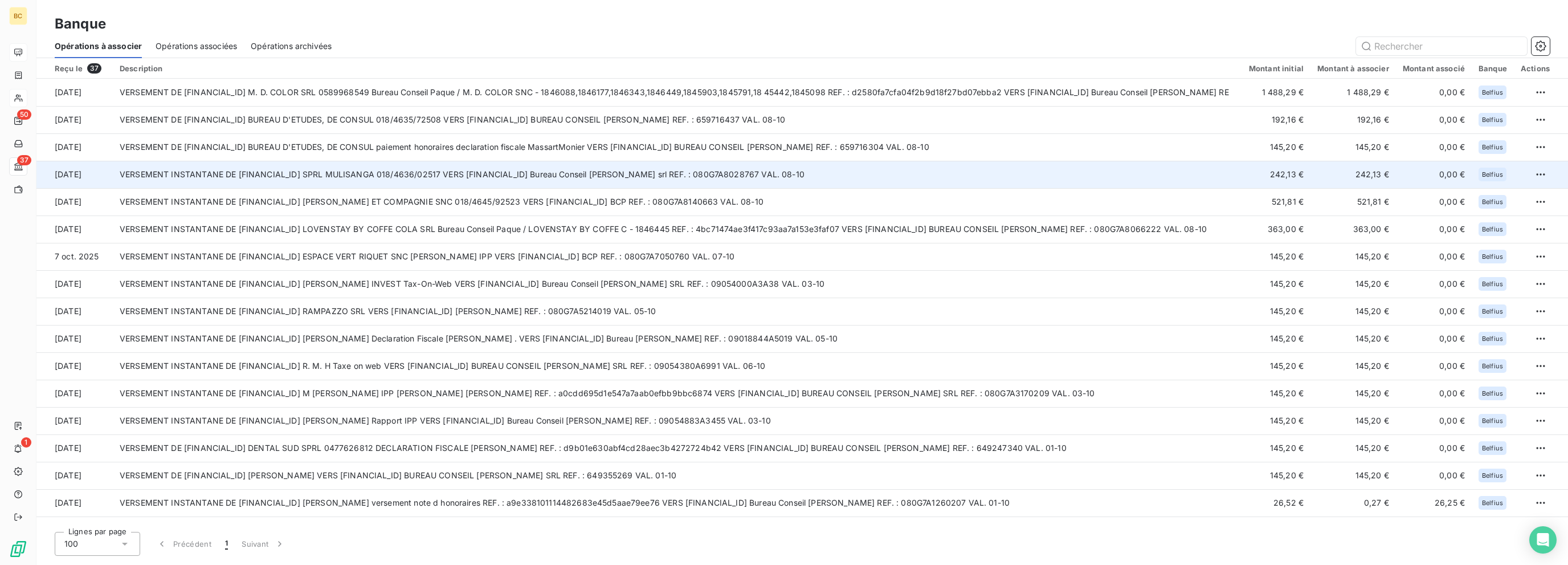
click at [774, 180] on td "VERSEMENT INSTANTANE DE [FINANCIAL_ID] SPRL MULISANGA 018/4636/02517 VERS [FINA…" at bounding box center [677, 174] width 1129 height 27
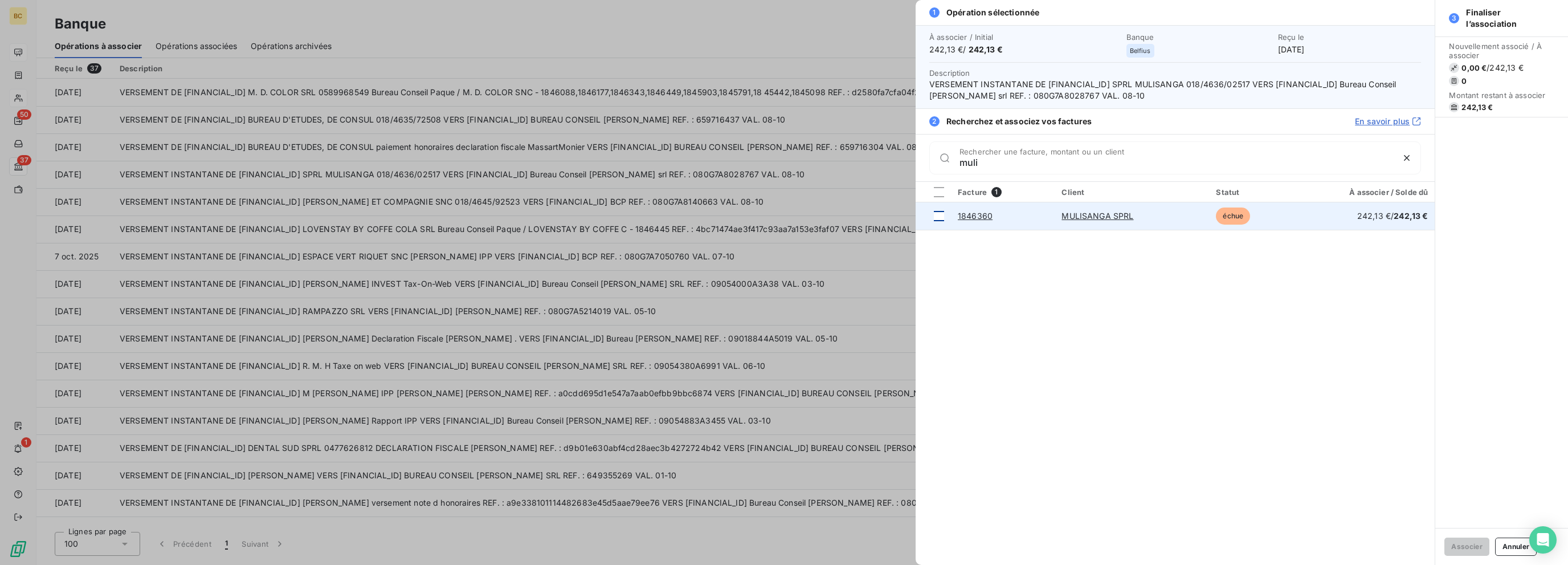
type input "muli"
click at [939, 211] on div at bounding box center [939, 216] width 11 height 11
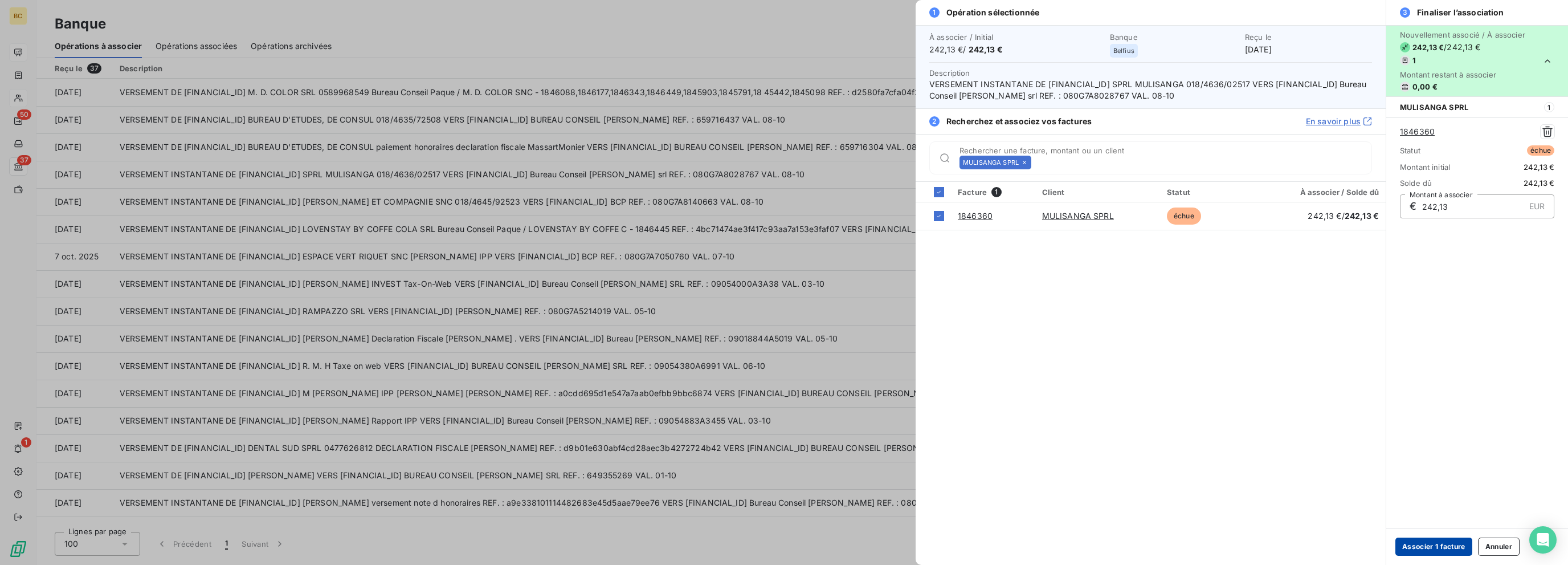
click at [1422, 553] on button "Associer 1 facture" at bounding box center [1434, 547] width 77 height 18
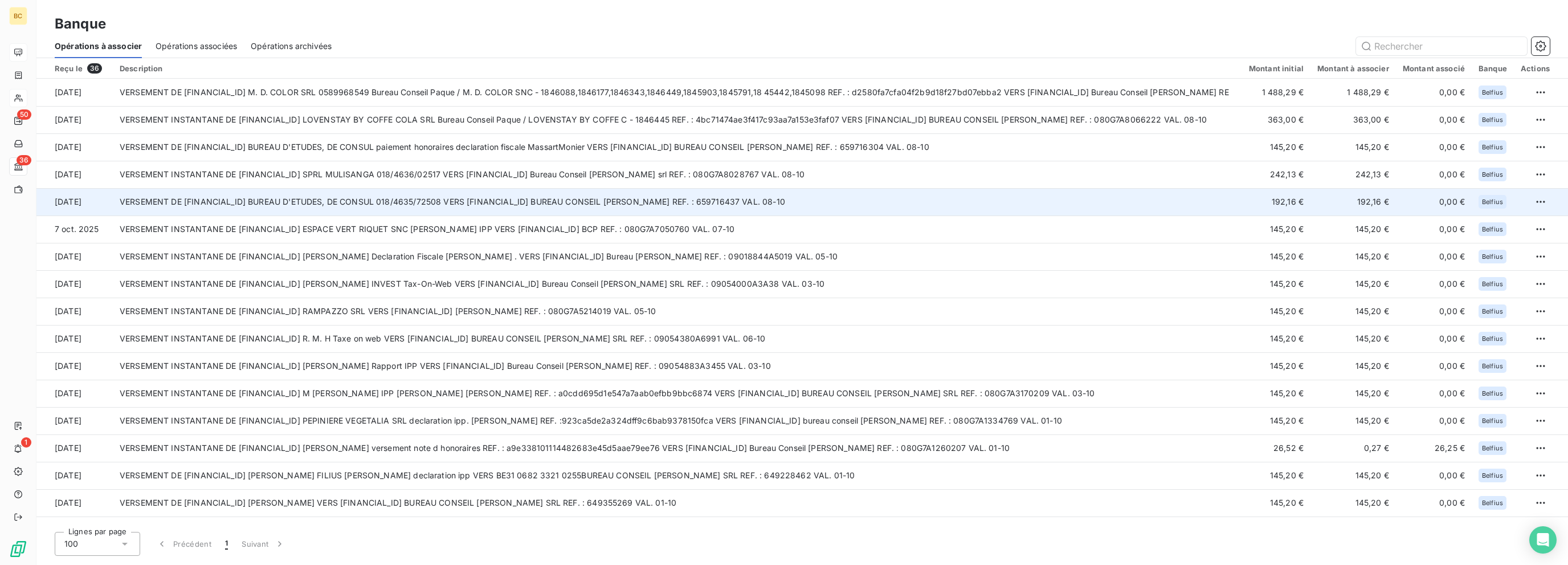
click at [581, 196] on td "VERSEMENT DE [FINANCIAL_ID] BUREAU D'ETUDES, DE CONSUL 018/4635/72508 VERS [FIN…" at bounding box center [677, 201] width 1129 height 27
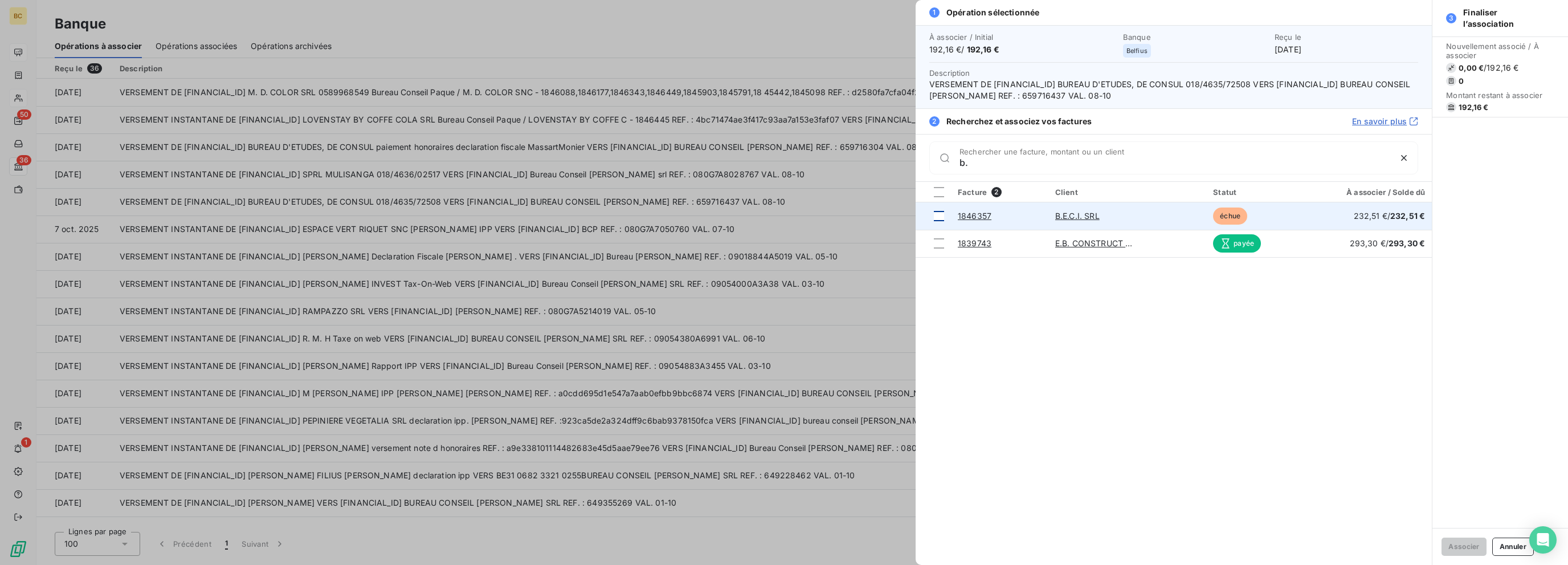
type input "b."
click at [944, 216] on td at bounding box center [933, 216] width 35 height 27
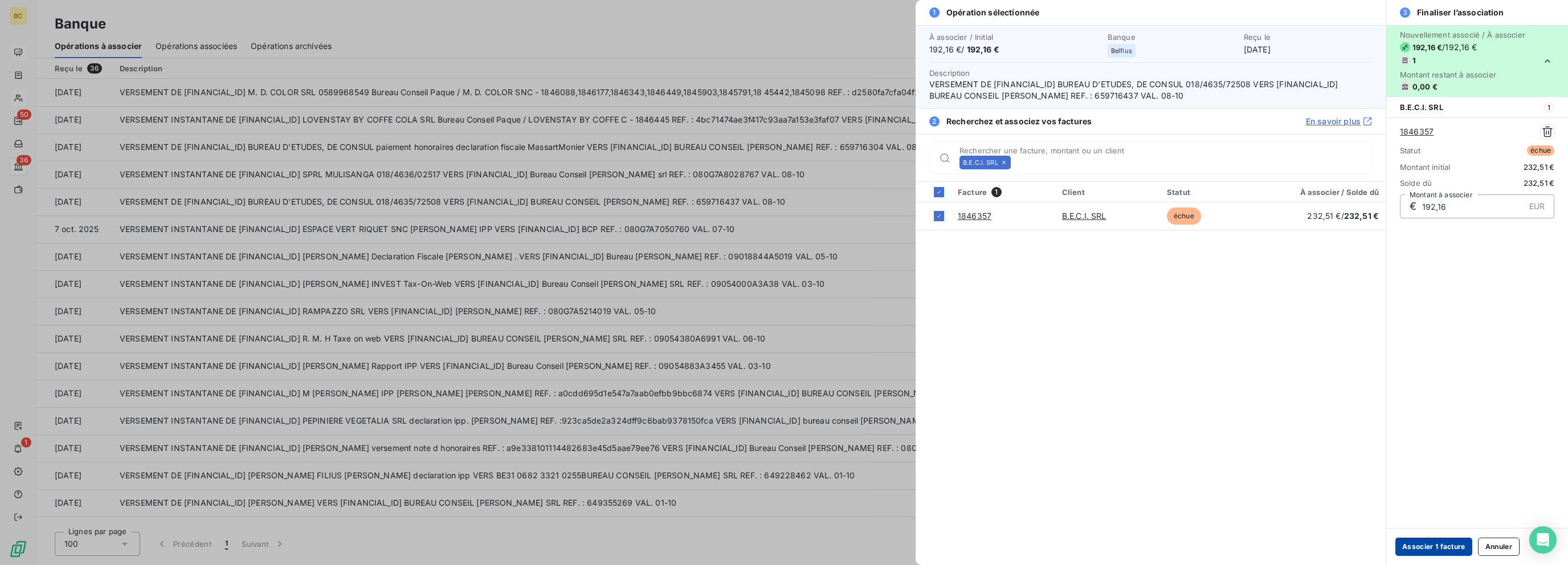
click at [1450, 550] on button "Associer 1 facture" at bounding box center [1434, 547] width 77 height 18
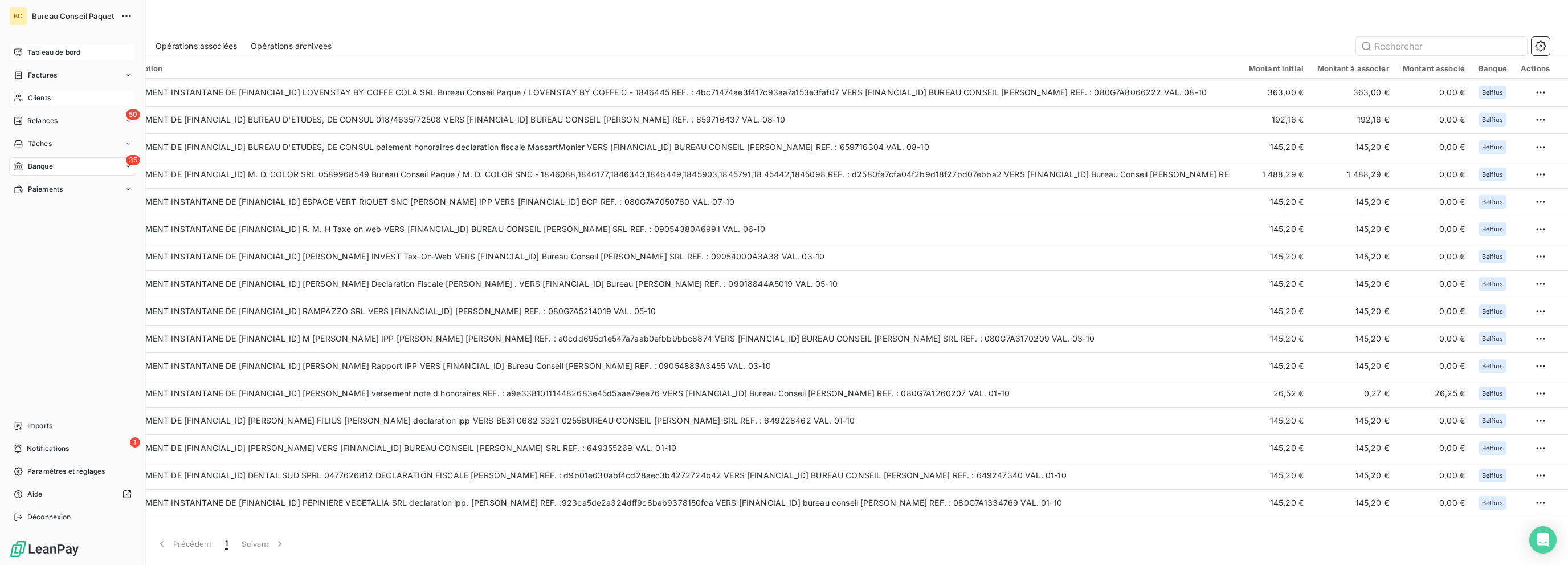
click at [34, 98] on span "Clients" at bounding box center [39, 98] width 23 height 11
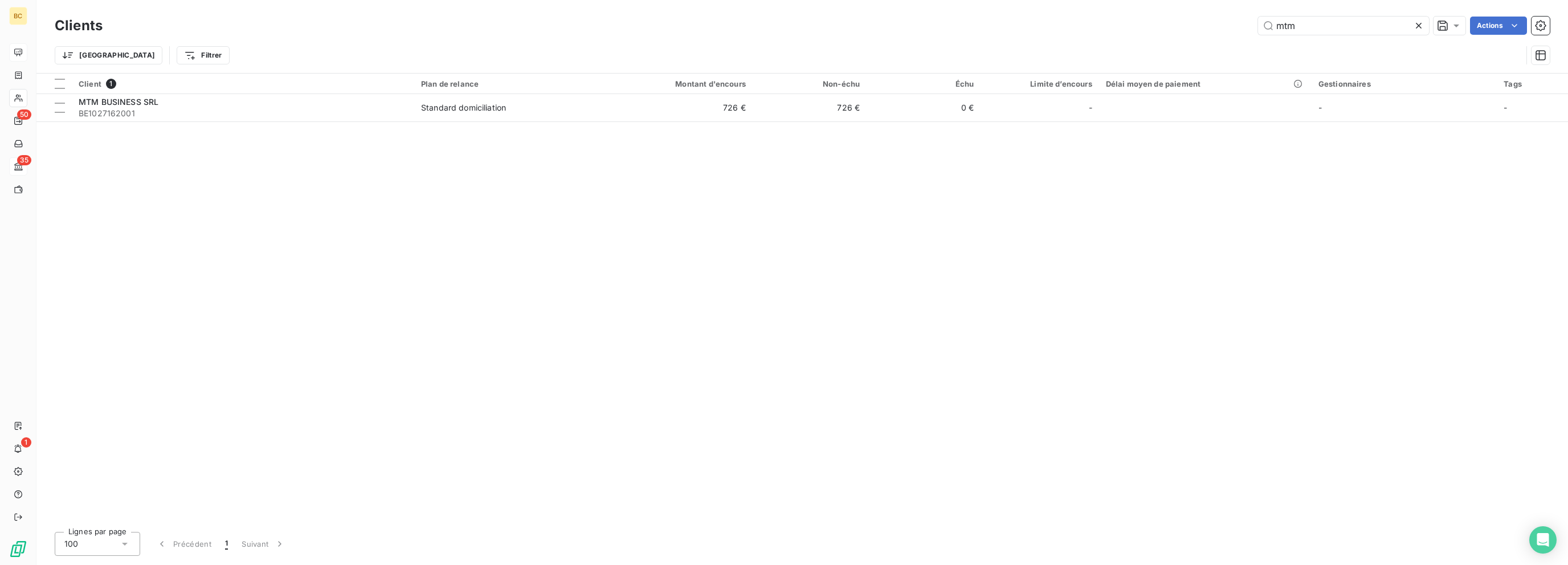
drag, startPoint x: 1308, startPoint y: 29, endPoint x: 1215, endPoint y: 25, distance: 93.1
click at [1215, 25] on div "mtm Actions" at bounding box center [833, 25] width 1433 height 18
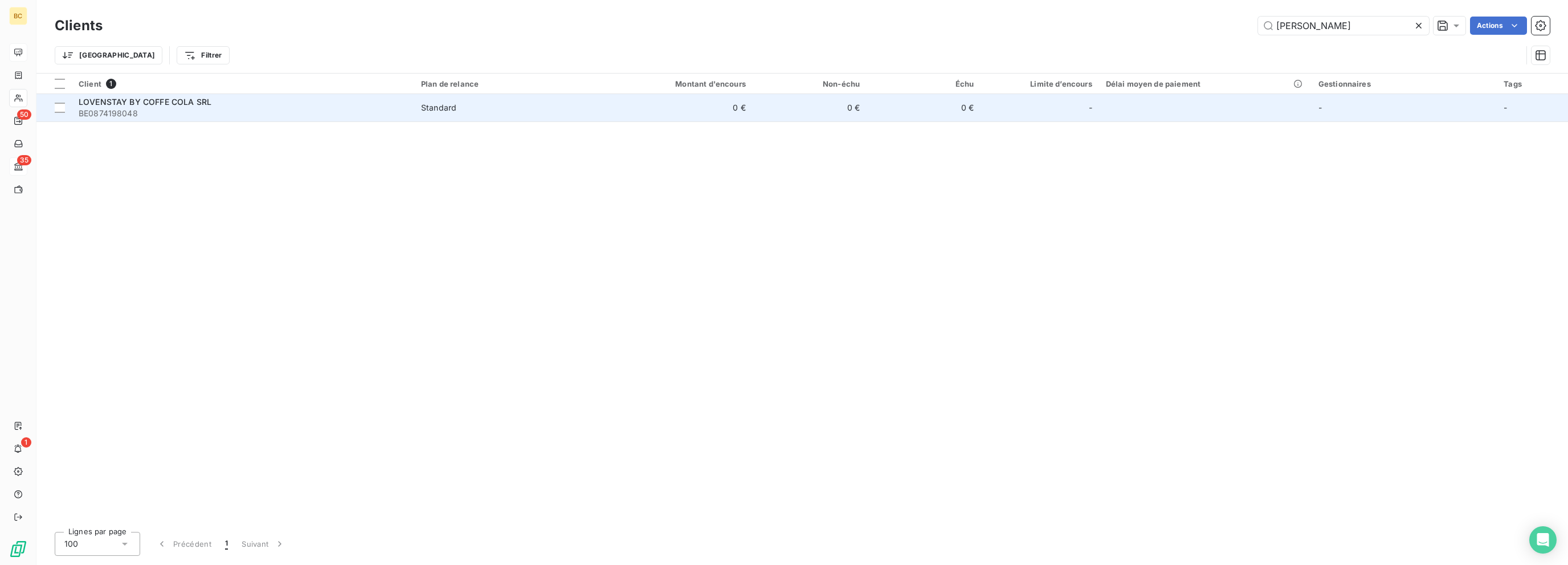
type input "[PERSON_NAME]"
click at [193, 108] on span "BE0874198048" at bounding box center [243, 113] width 329 height 11
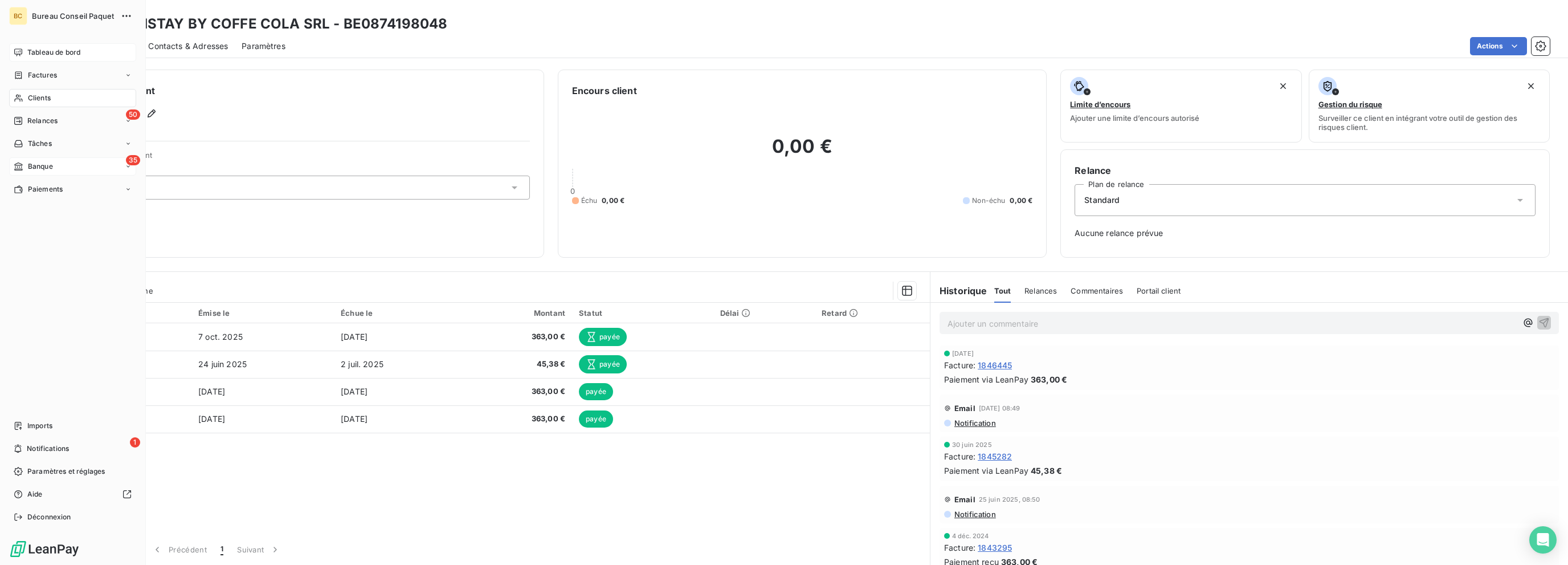
click at [34, 168] on span "Banque" at bounding box center [40, 167] width 25 height 11
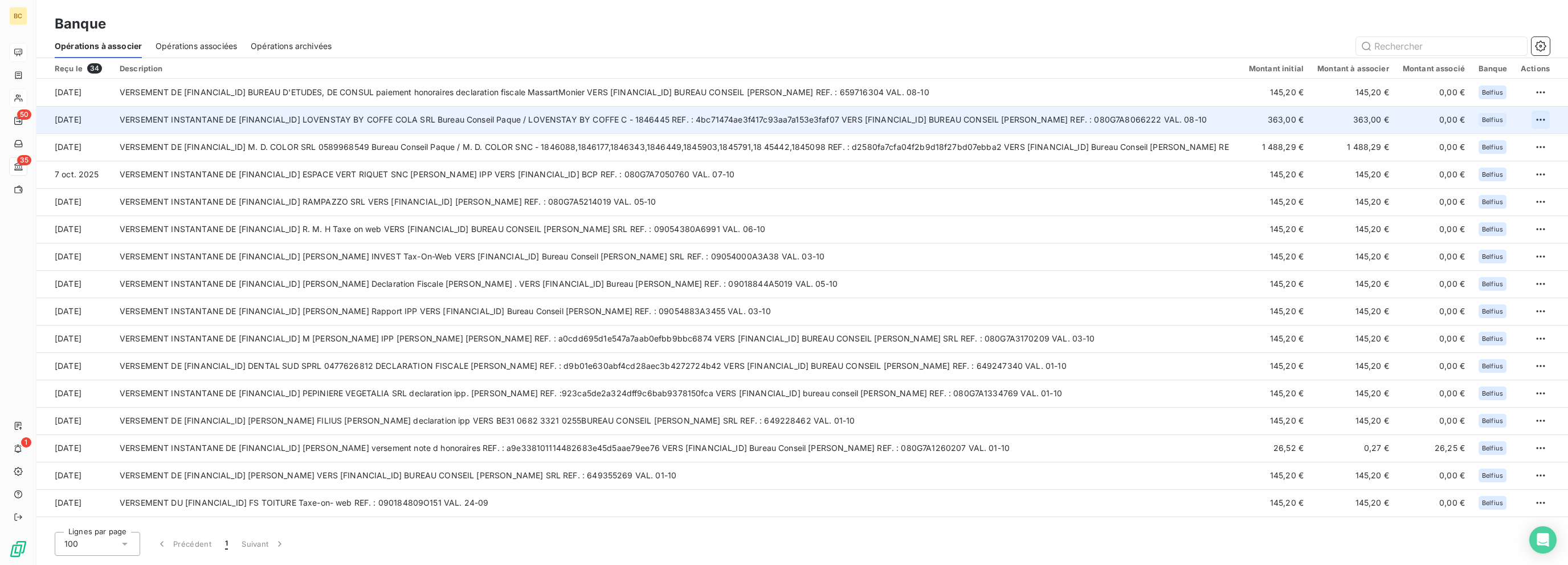
click at [1533, 118] on html "BC 50 35 1 Banque Opérations à associer Opérations associées Opérations archivé…" at bounding box center [784, 282] width 1568 height 565
click at [1519, 146] on div "Archiver l’opération" at bounding box center [1496, 145] width 88 height 18
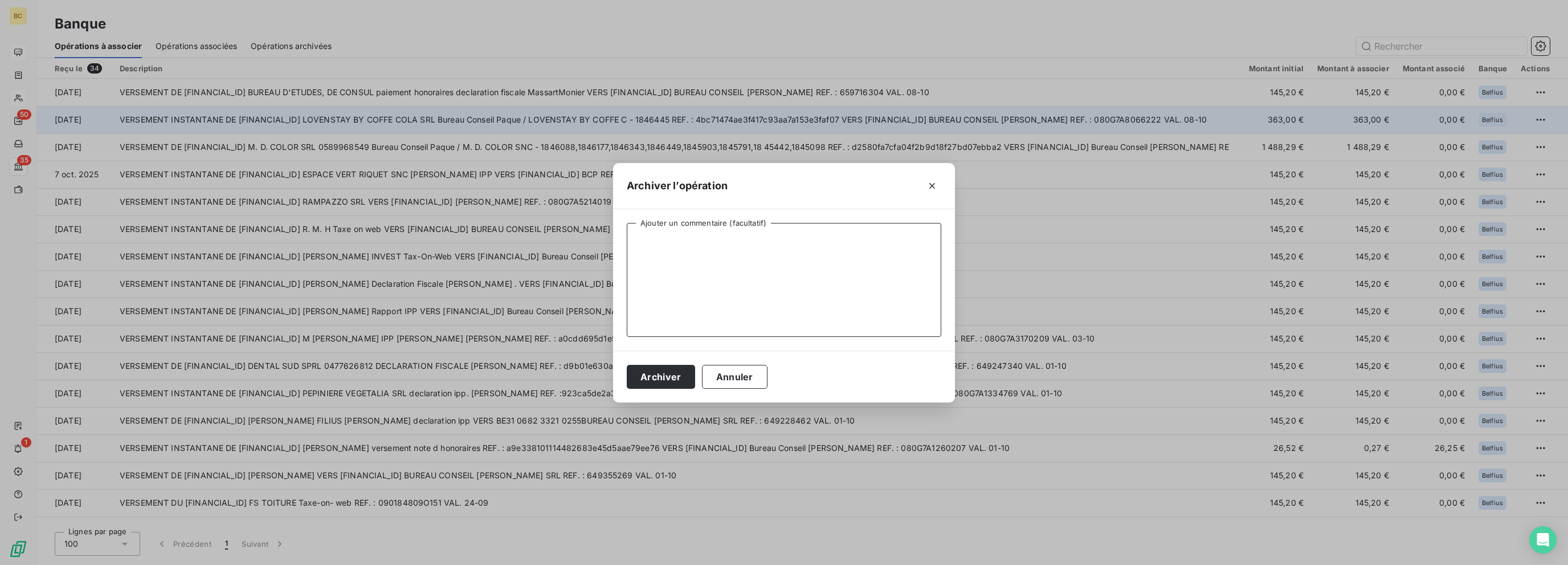
click at [782, 250] on textarea "Ajouter un commentaire (facultatif)" at bounding box center [784, 280] width 315 height 114
type textarea "payé via LP"
click at [659, 378] on button "Archiver" at bounding box center [661, 376] width 68 height 24
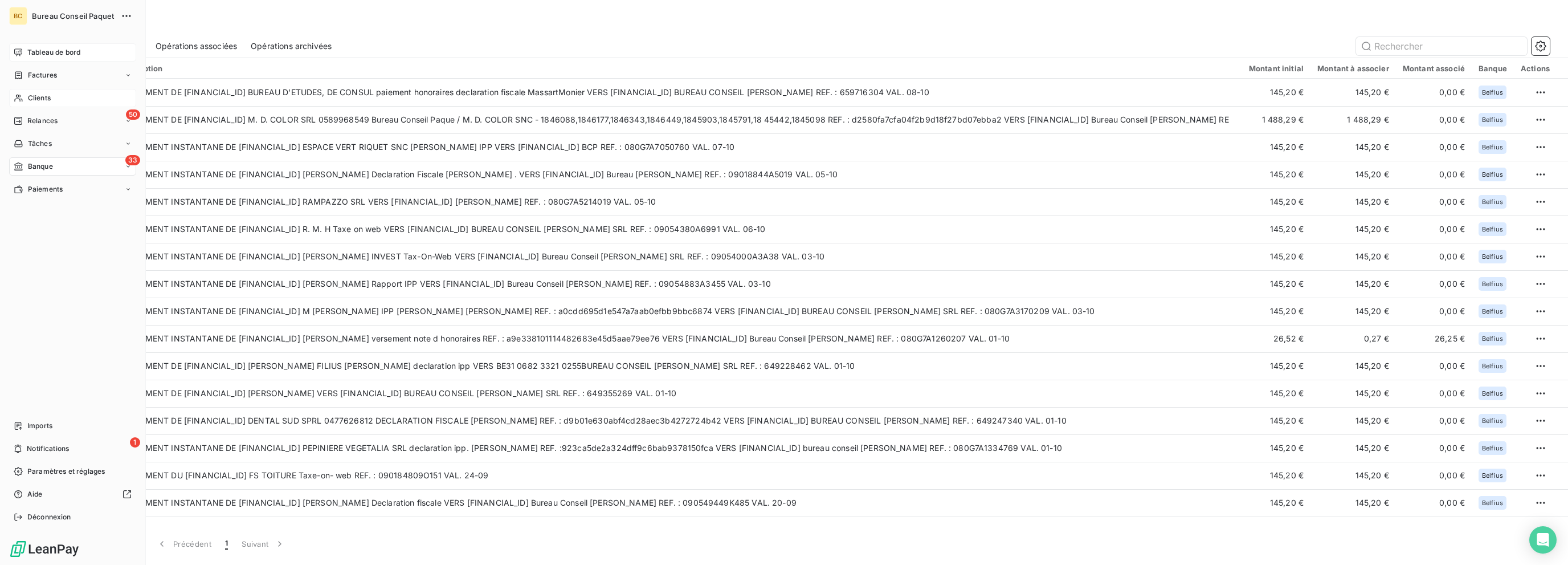
click at [34, 98] on span "Clients" at bounding box center [39, 98] width 23 height 11
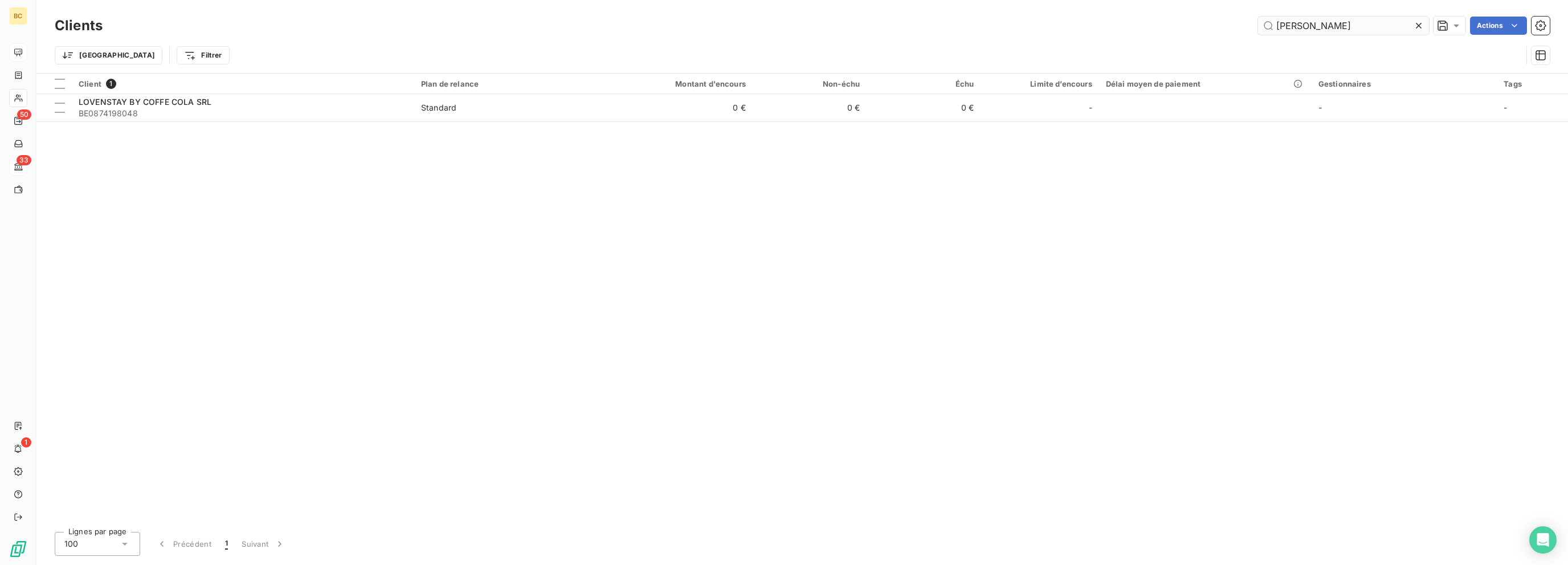
drag, startPoint x: 1315, startPoint y: 20, endPoint x: 1370, endPoint y: 32, distance: 56.3
click at [1160, 32] on div "[PERSON_NAME] Actions" at bounding box center [833, 25] width 1433 height 18
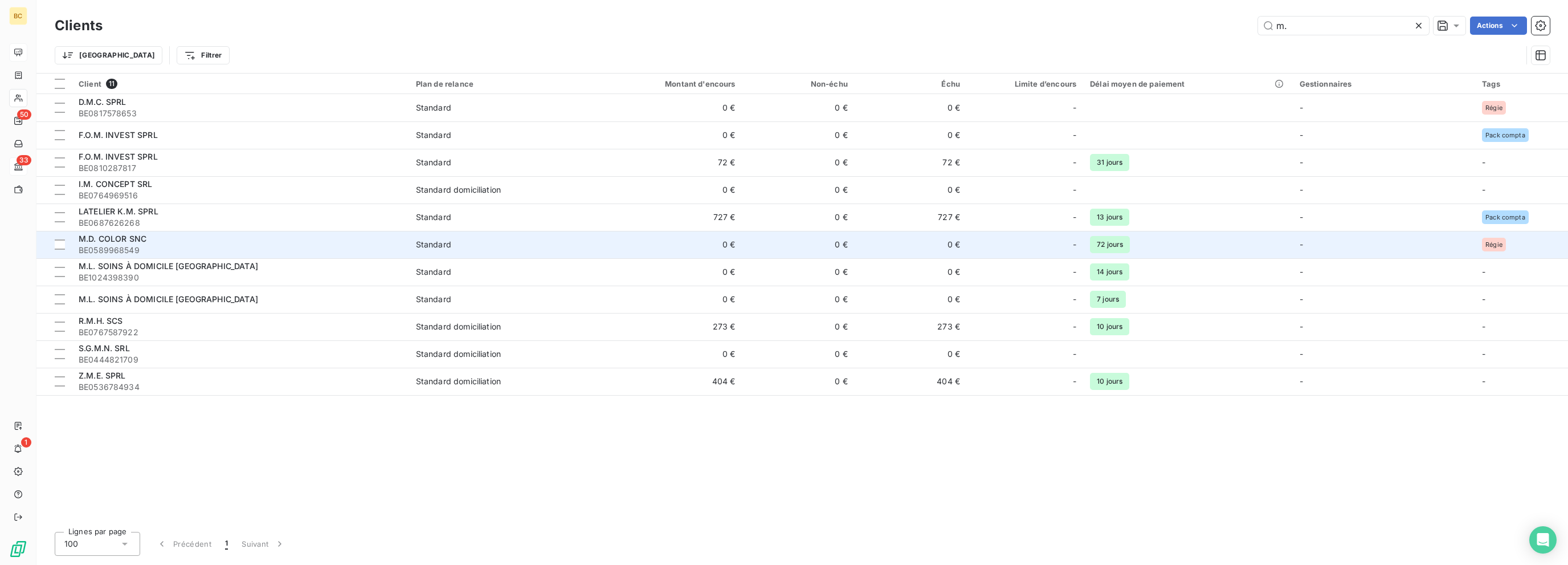
type input "m."
click at [114, 250] on span "BE0589968549" at bounding box center [240, 250] width 324 height 11
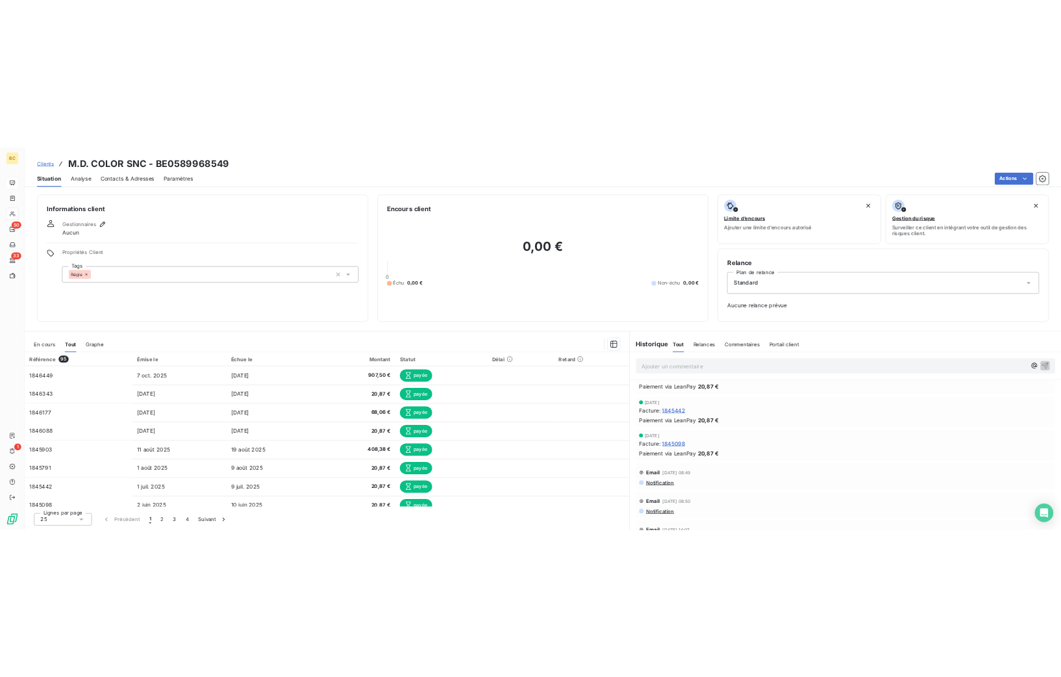
scroll to position [325, 0]
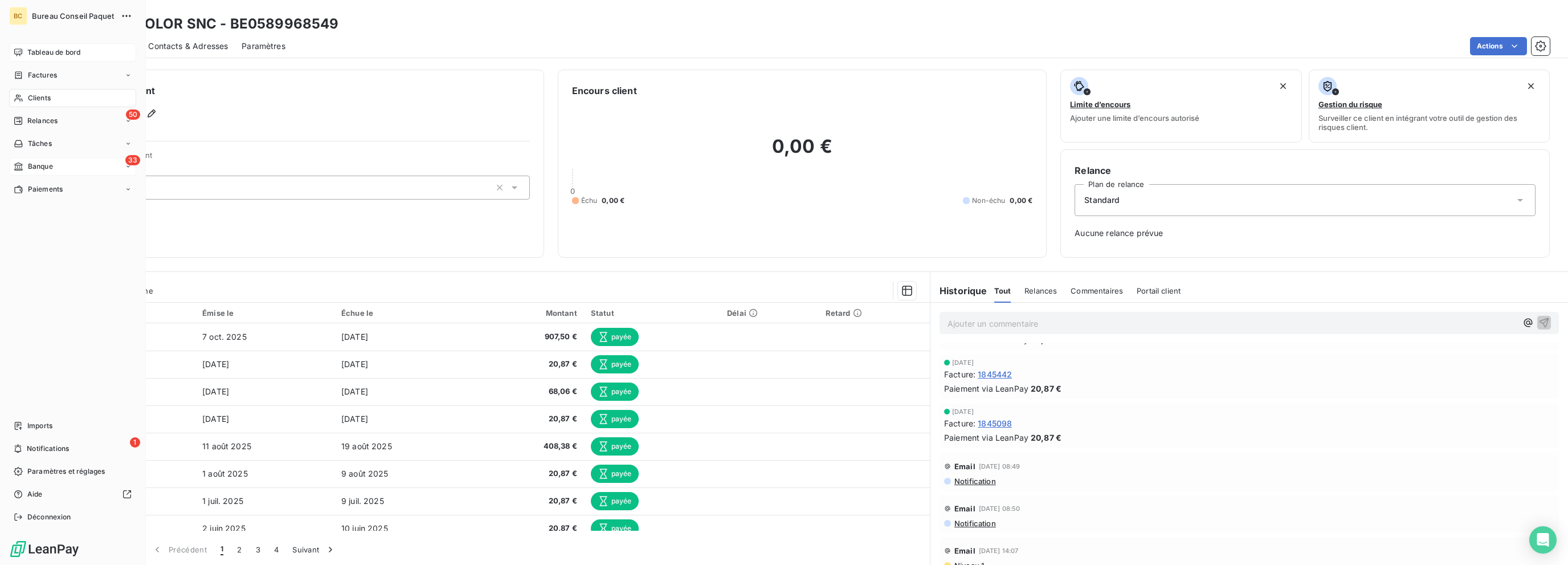
click at [30, 162] on span "Banque" at bounding box center [40, 167] width 25 height 11
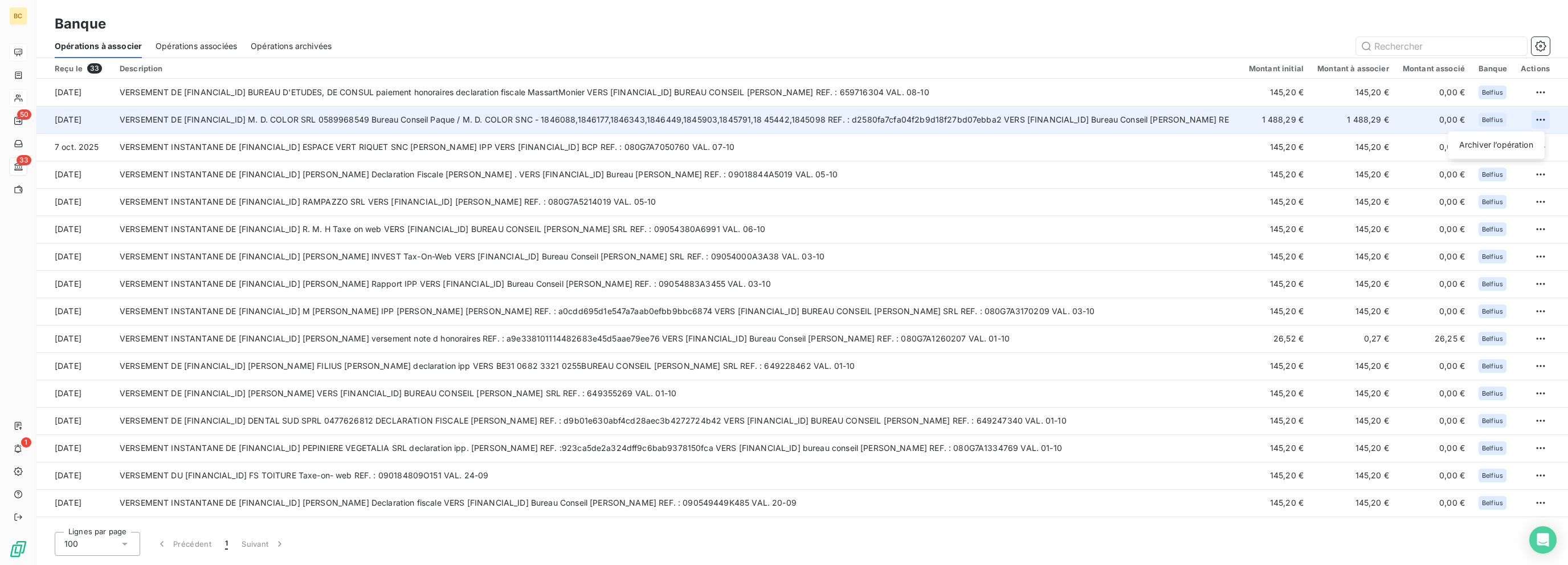
click at [1533, 118] on html "BC 50 33 1 Banque Opérations à associer Opérations associées Opérations archivé…" at bounding box center [784, 282] width 1568 height 565
click at [1472, 149] on div "Archiver l’opération" at bounding box center [1496, 145] width 88 height 18
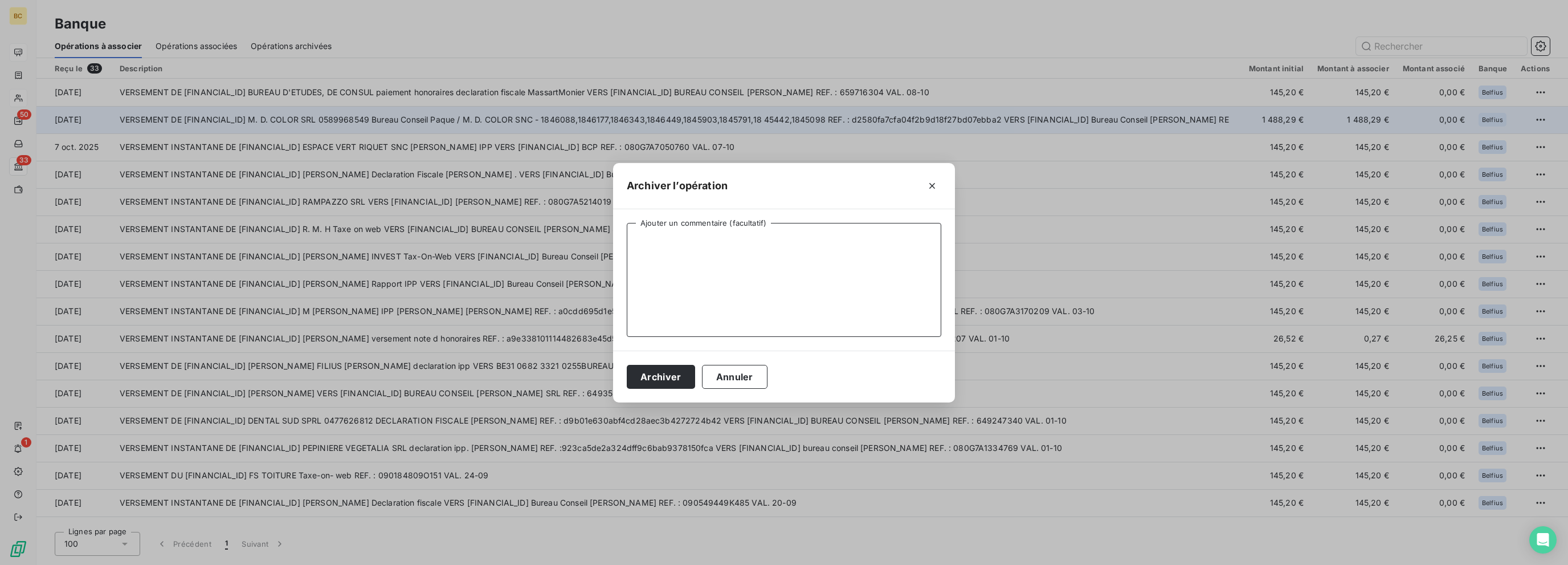
click at [717, 243] on textarea "Ajouter un commentaire (facultatif)" at bounding box center [784, 280] width 315 height 114
type textarea "Payé via LP"
click at [648, 369] on button "Archiver" at bounding box center [661, 376] width 68 height 24
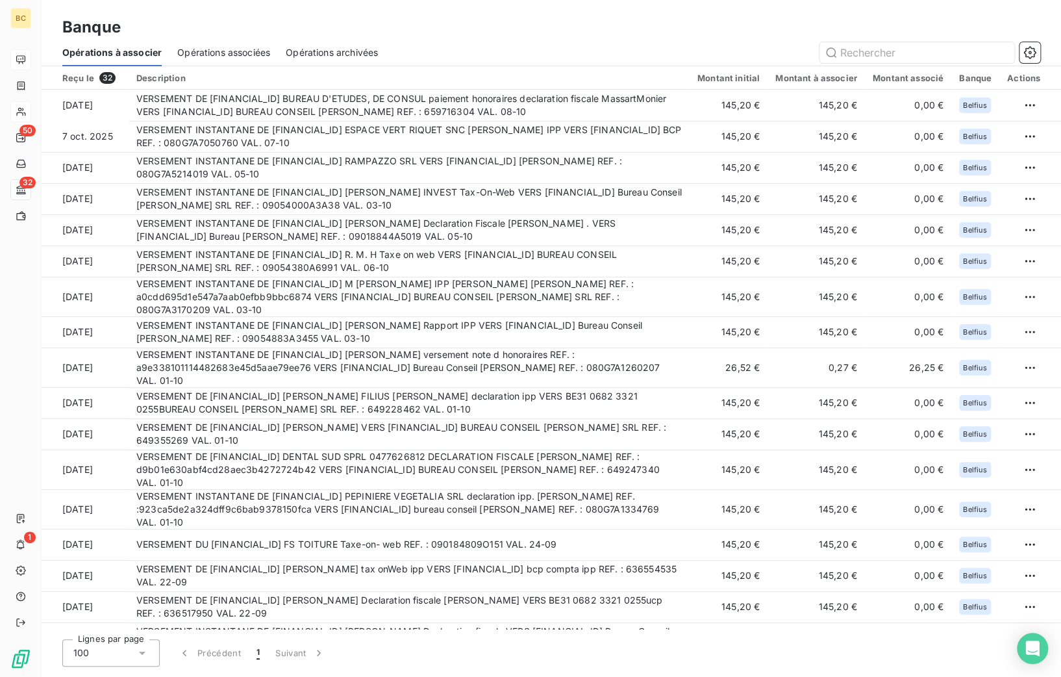
click at [464, 10] on div "Banque Opérations à associer Opérations associées Opérations archivées" at bounding box center [552, 33] width 1020 height 66
